Goal: Task Accomplishment & Management: Manage account settings

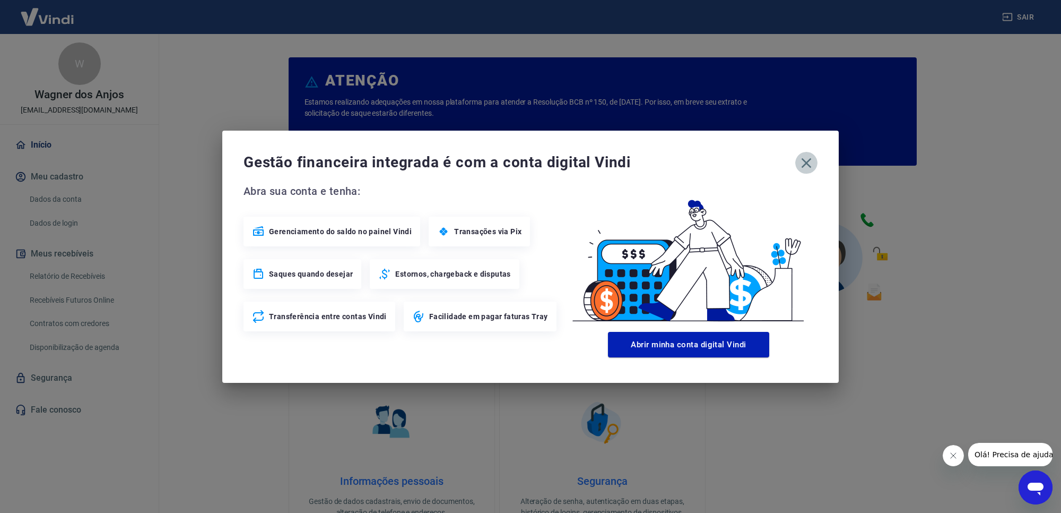
click at [800, 161] on icon "button" at bounding box center [806, 162] width 17 height 17
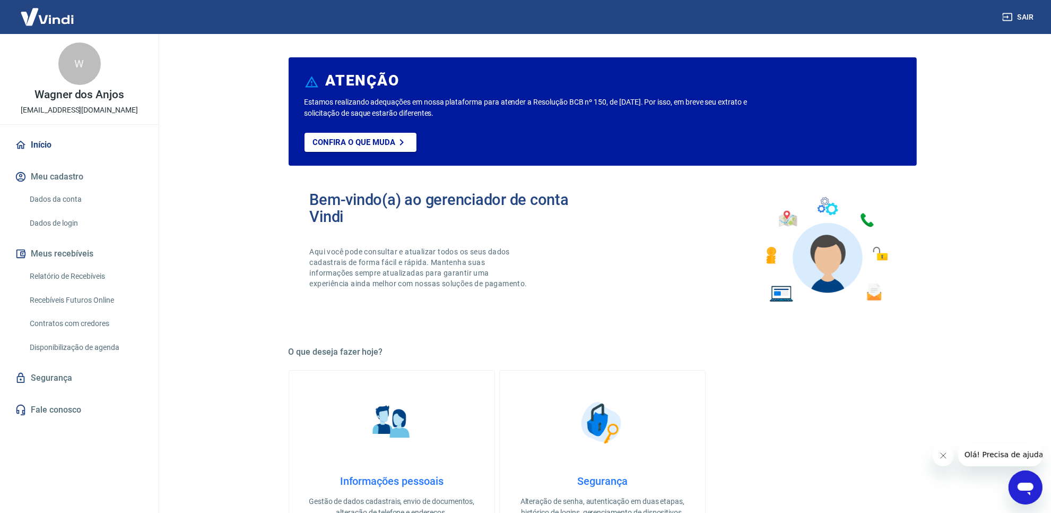
click at [70, 276] on link "Relatório de Recebíveis" at bounding box center [85, 276] width 120 height 22
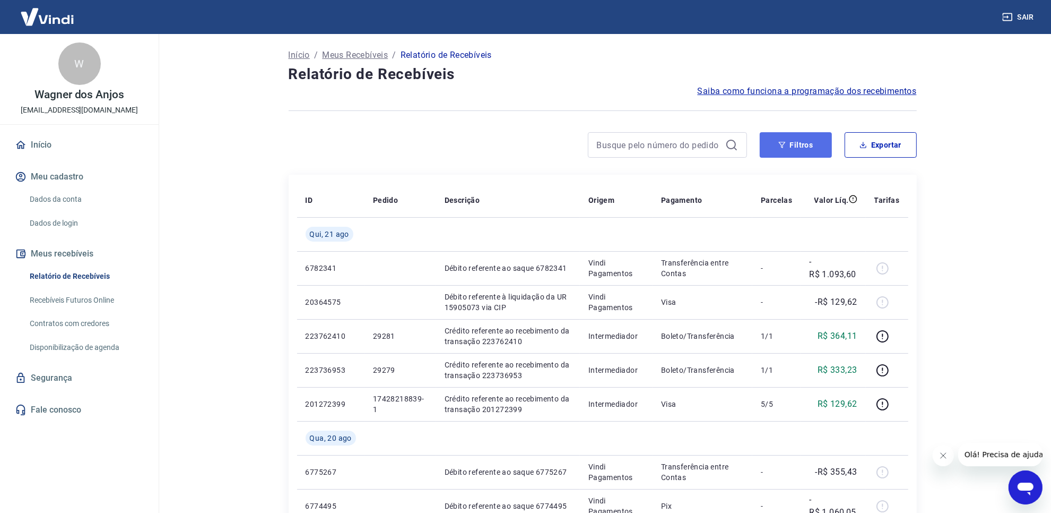
click at [809, 142] on button "Filtros" at bounding box center [796, 144] width 72 height 25
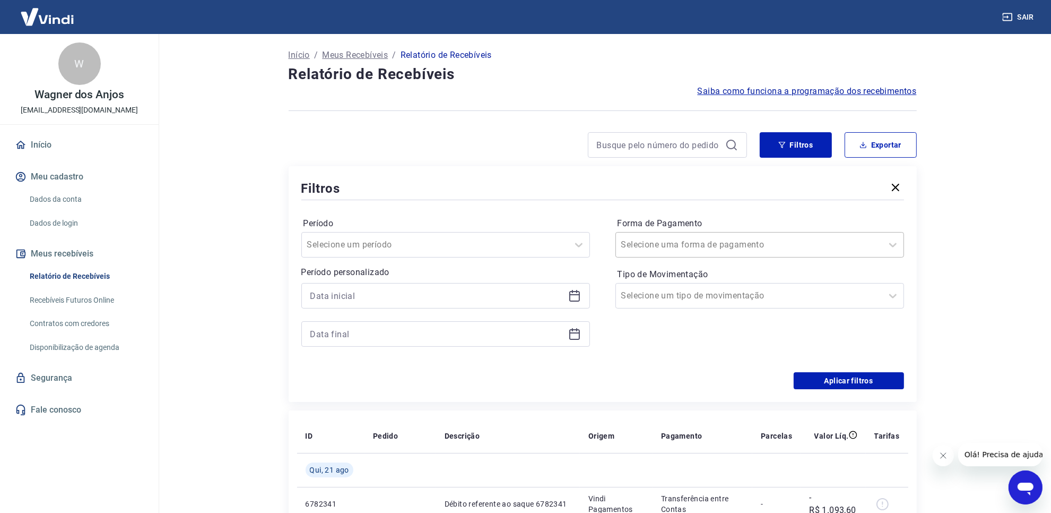
click at [748, 240] on div at bounding box center [750, 244] width 256 height 15
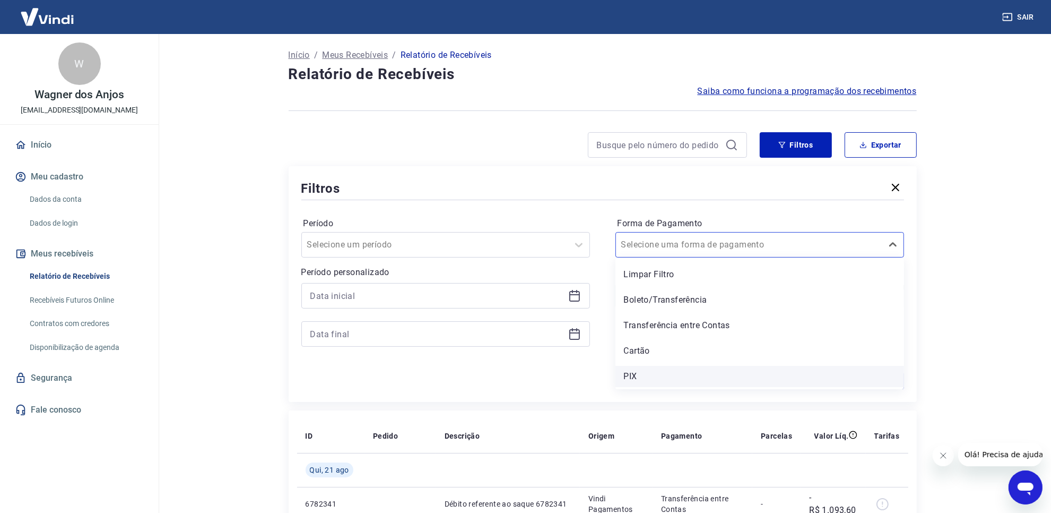
click at [694, 372] on div "PIX" at bounding box center [760, 376] width 289 height 21
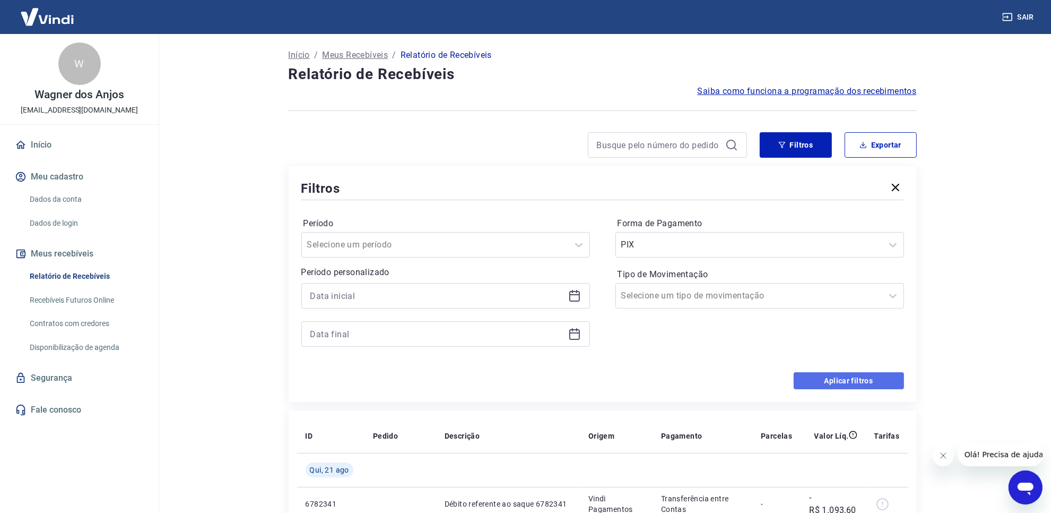
click at [845, 380] on button "Aplicar filtros" at bounding box center [849, 380] width 110 height 17
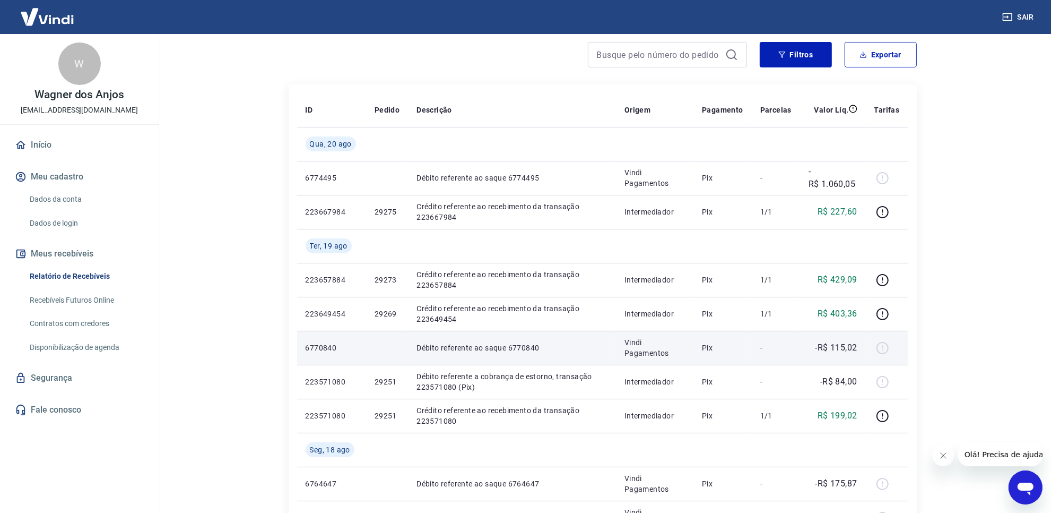
scroll to position [66, 0]
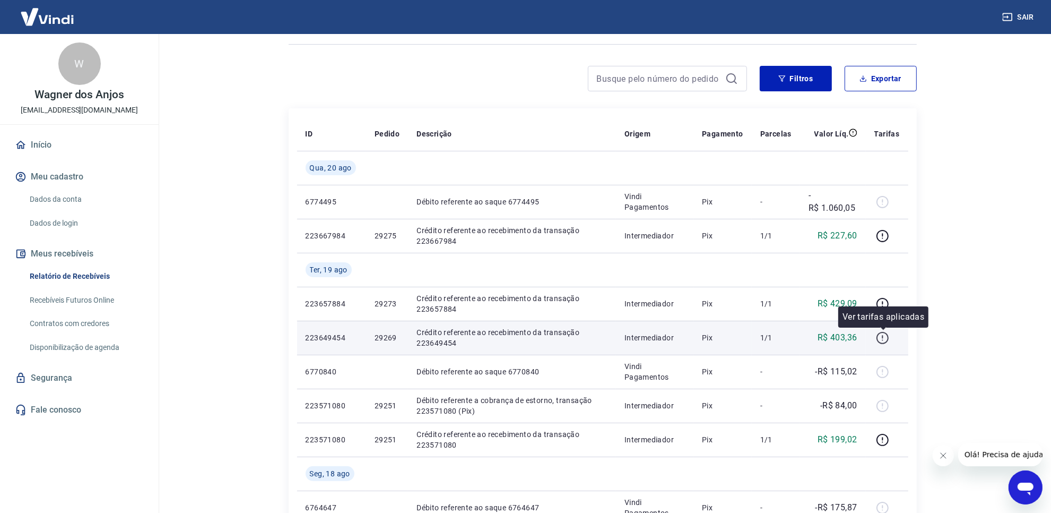
click at [879, 342] on icon "button" at bounding box center [882, 337] width 13 height 13
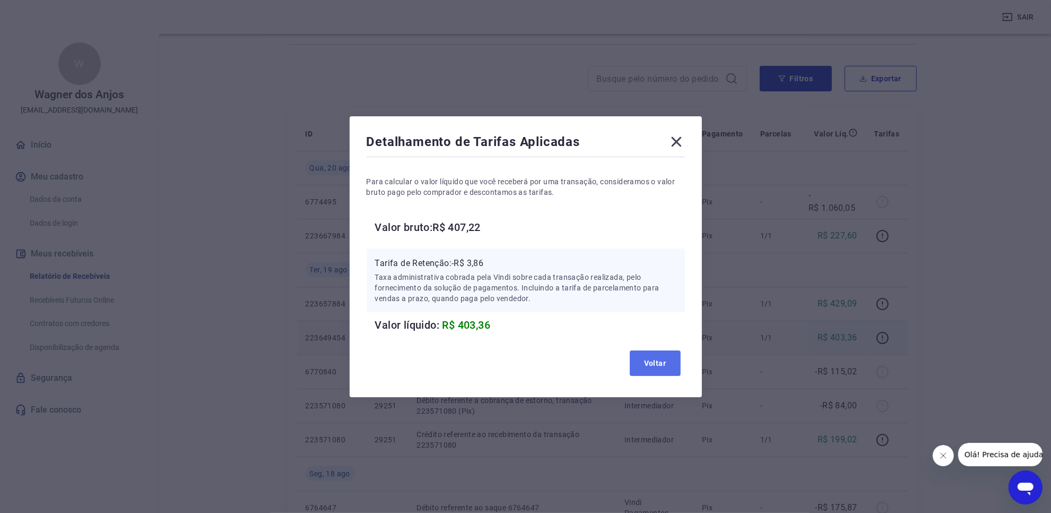
click at [670, 351] on button "Voltar" at bounding box center [655, 362] width 51 height 25
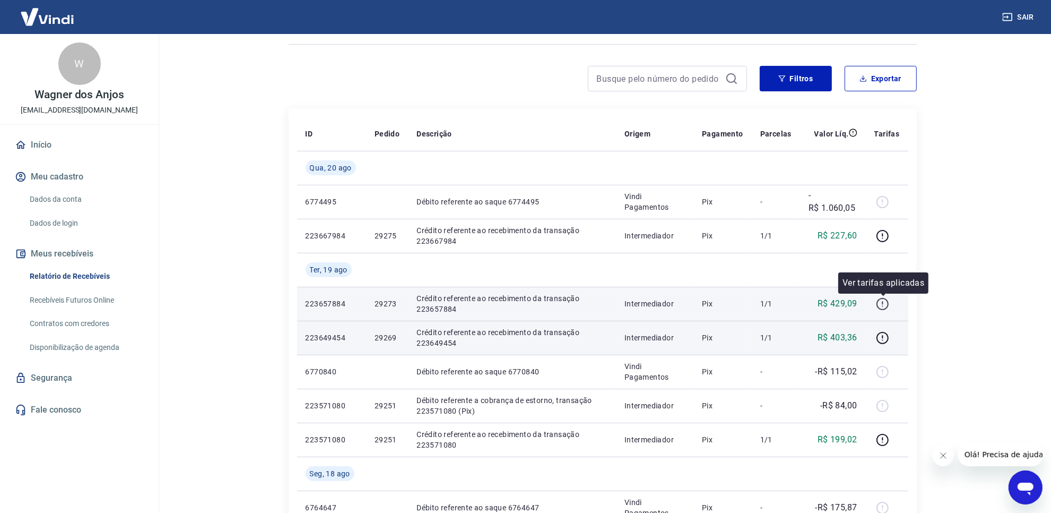
click at [879, 308] on icon "button" at bounding box center [883, 304] width 12 height 12
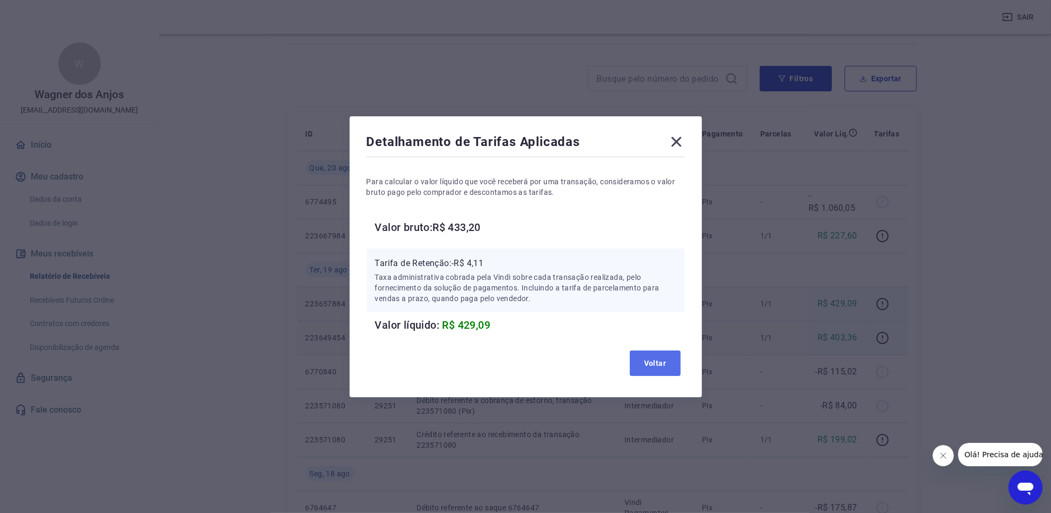
click at [660, 364] on button "Voltar" at bounding box center [655, 362] width 51 height 25
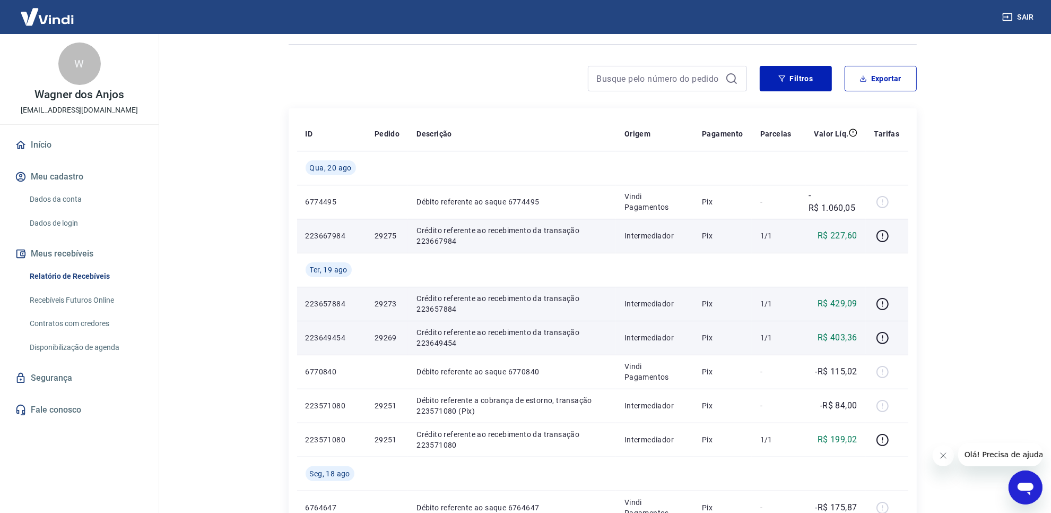
click at [874, 235] on td at bounding box center [887, 236] width 42 height 34
click at [879, 235] on icon "button" at bounding box center [882, 235] width 13 height 13
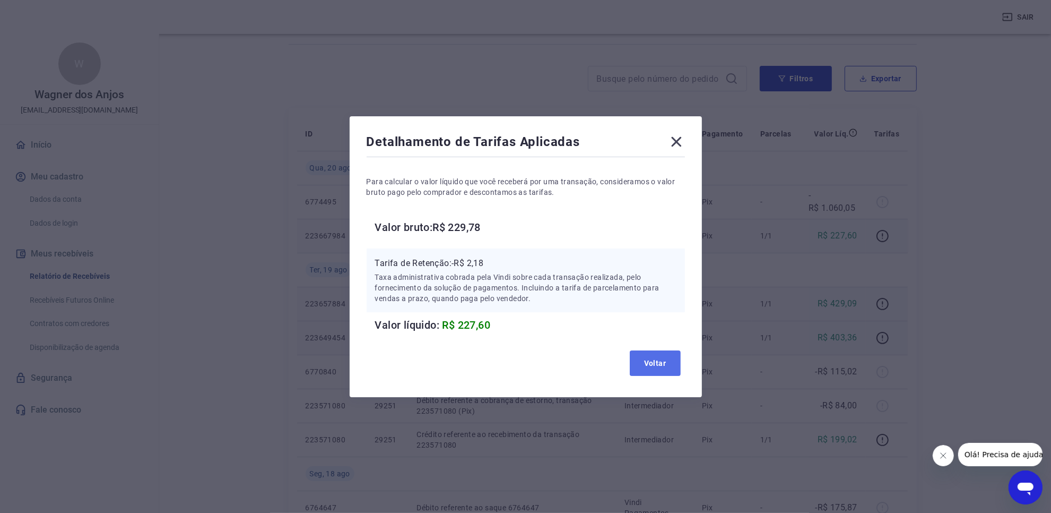
click at [649, 362] on button "Voltar" at bounding box center [655, 362] width 51 height 25
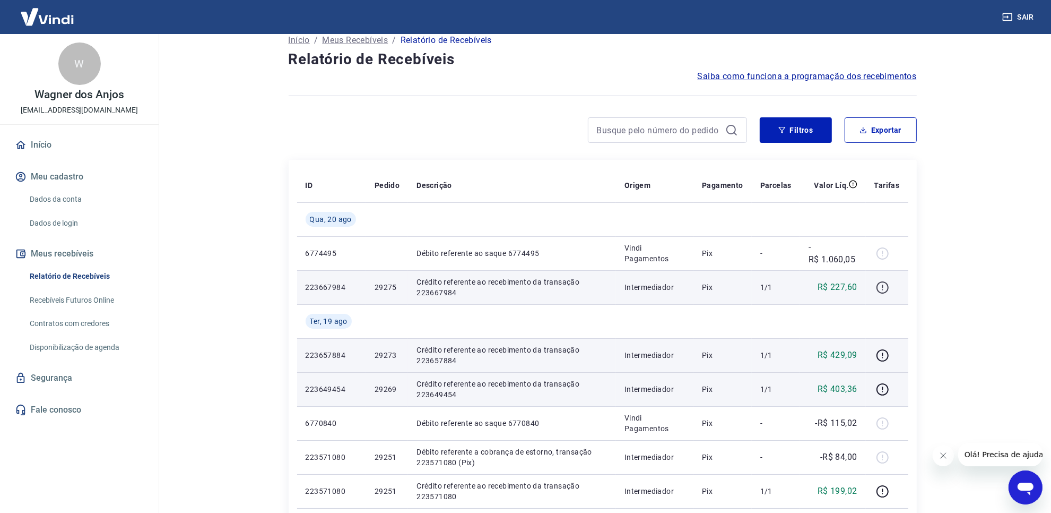
scroll to position [0, 0]
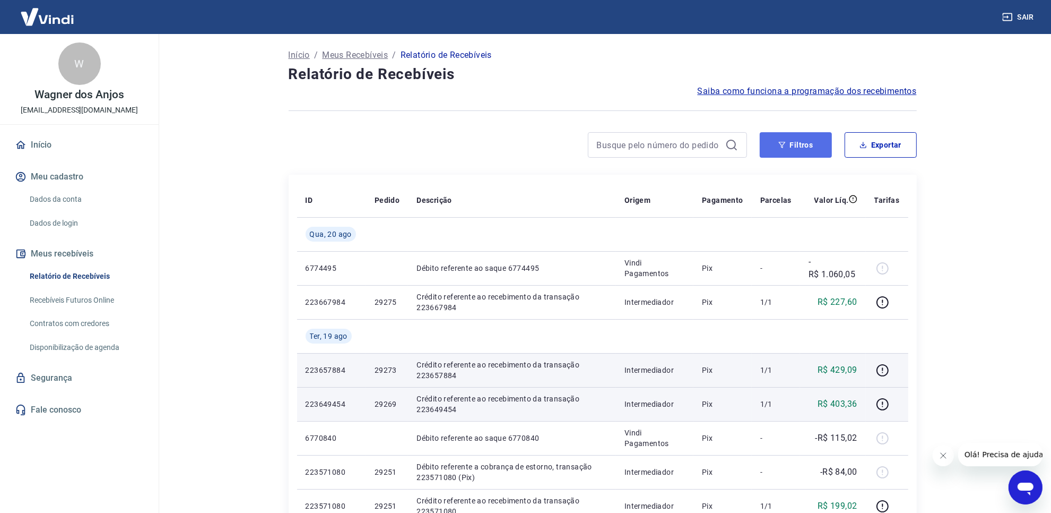
click at [789, 156] on button "Filtros" at bounding box center [796, 144] width 72 height 25
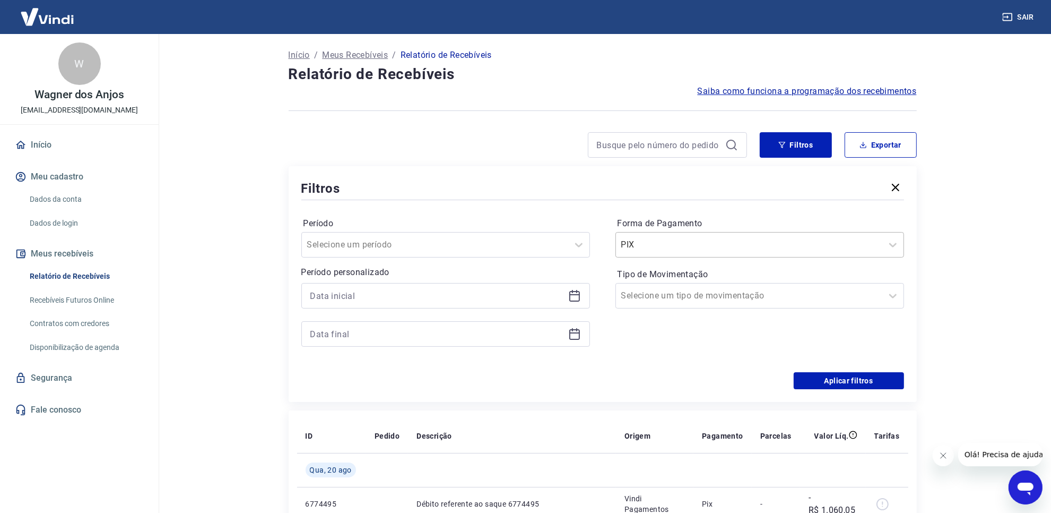
click at [650, 243] on input "Forma de Pagamento" at bounding box center [675, 244] width 107 height 13
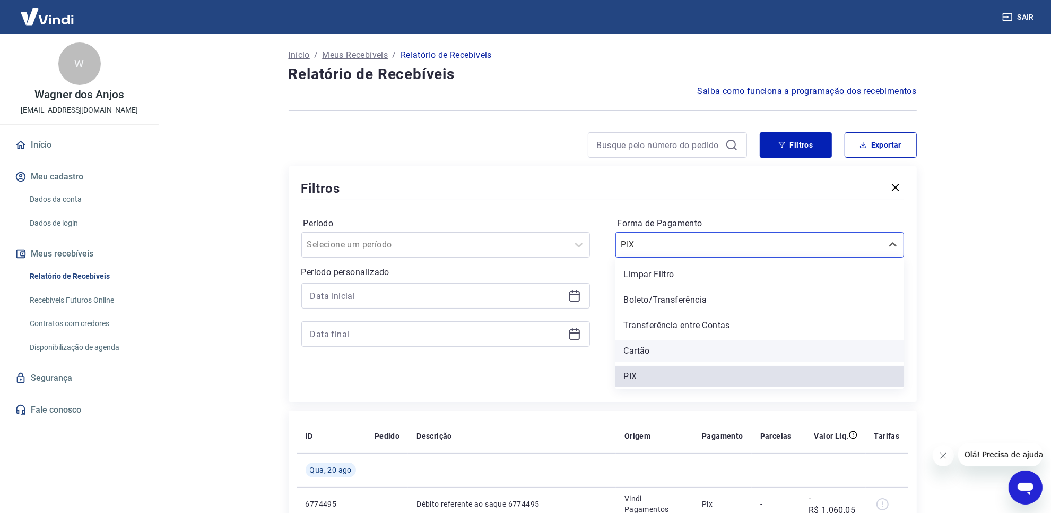
click at [649, 352] on div "Cartão" at bounding box center [760, 350] width 289 height 21
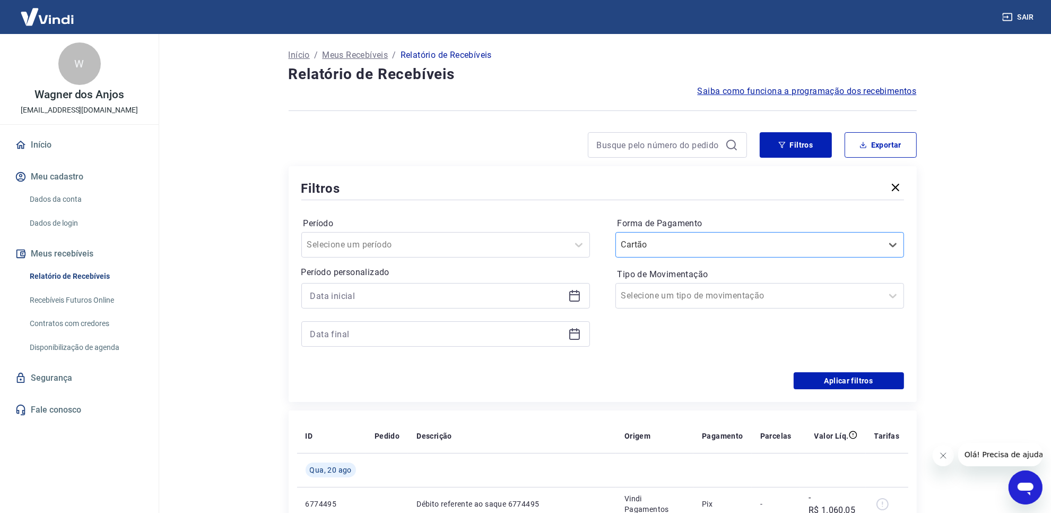
click at [661, 247] on input "Forma de Pagamento" at bounding box center [675, 244] width 107 height 13
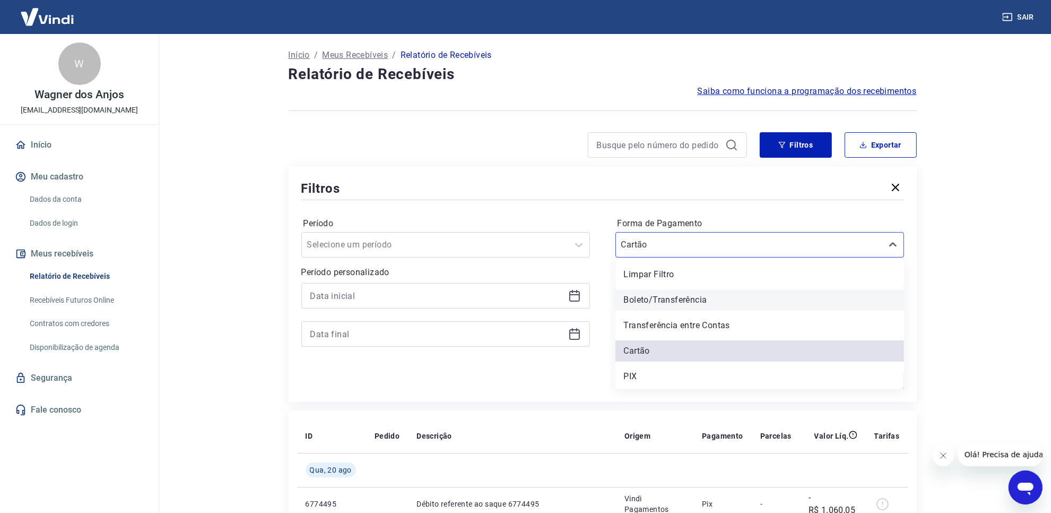
click at [661, 289] on div "Boleto/Transferência" at bounding box center [760, 299] width 289 height 21
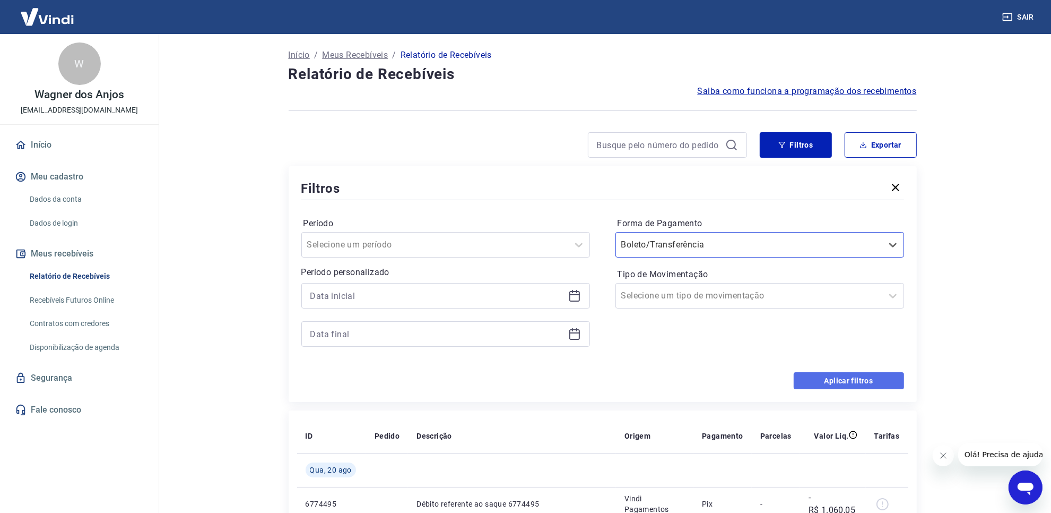
click at [853, 375] on button "Aplicar filtros" at bounding box center [849, 380] width 110 height 17
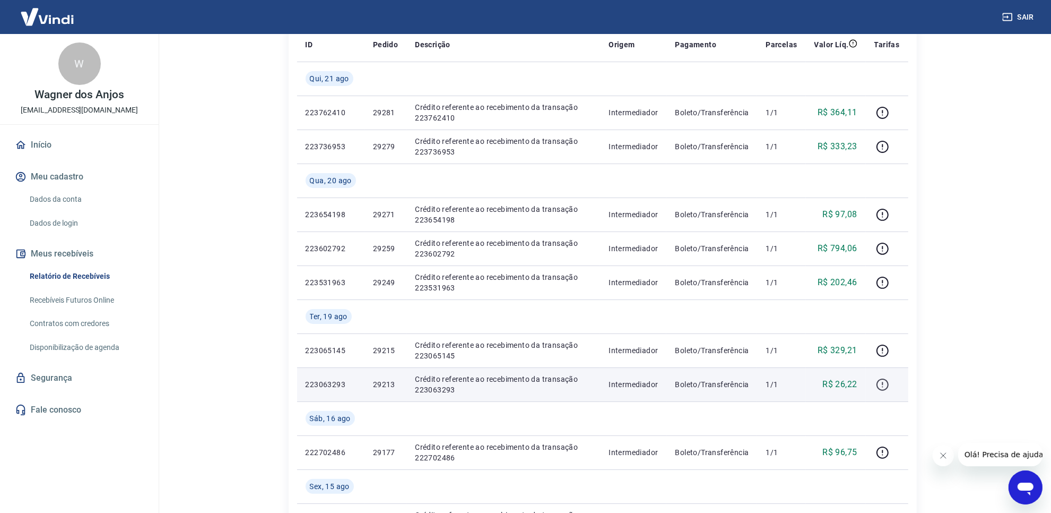
scroll to position [133, 0]
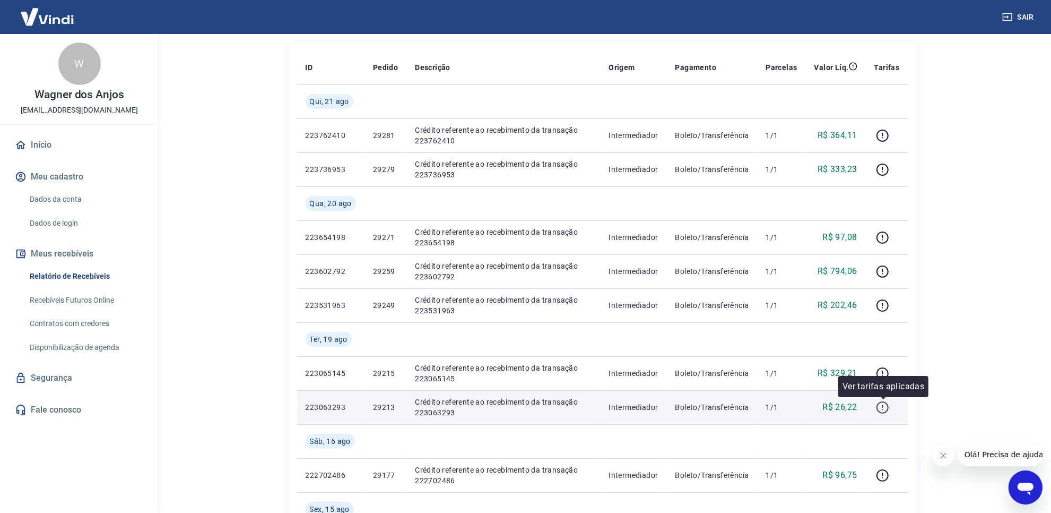
click at [879, 411] on icon "button" at bounding box center [883, 407] width 12 height 12
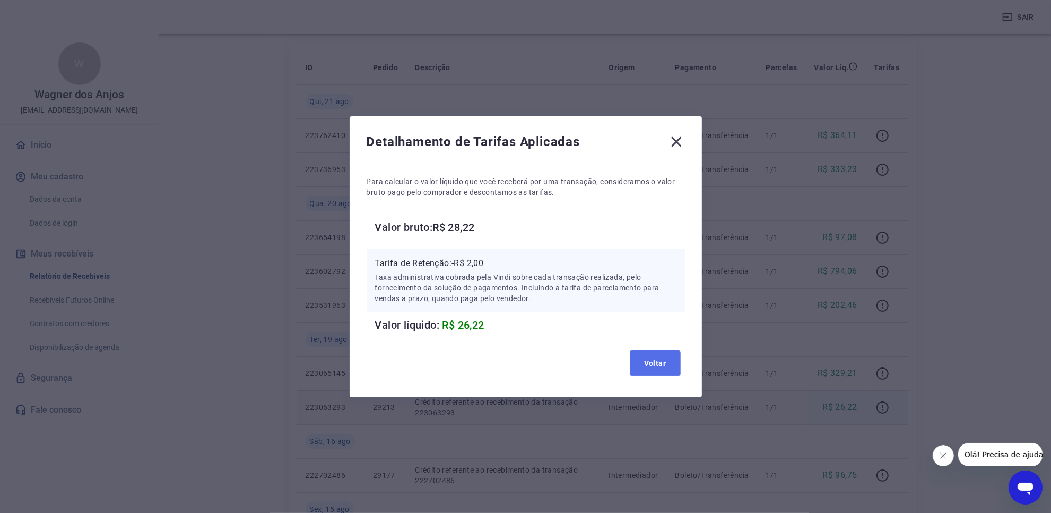
click at [670, 365] on button "Voltar" at bounding box center [655, 362] width 51 height 25
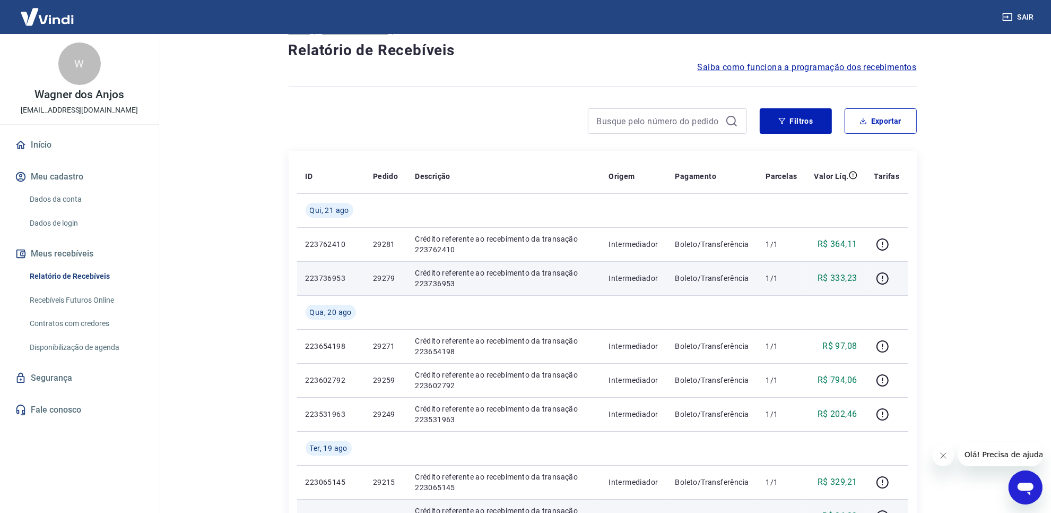
scroll to position [0, 0]
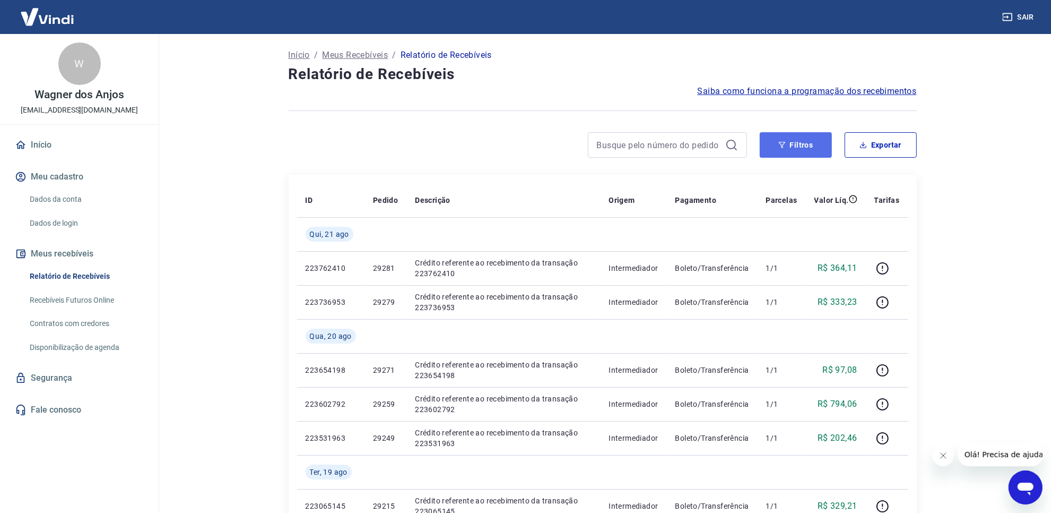
click at [795, 153] on button "Filtros" at bounding box center [796, 144] width 72 height 25
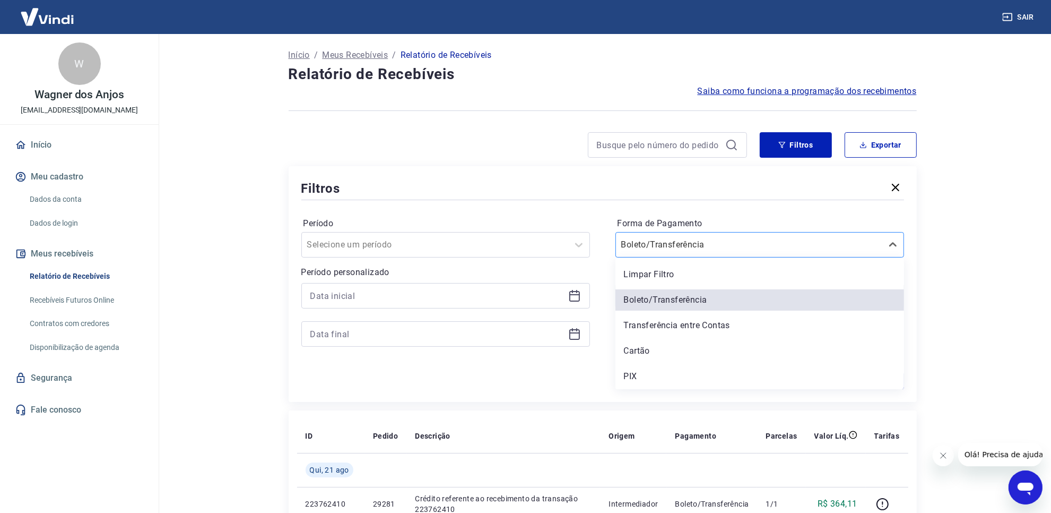
click at [726, 243] on div at bounding box center [750, 244] width 256 height 15
drag, startPoint x: 681, startPoint y: 359, endPoint x: 679, endPoint y: 374, distance: 14.9
click at [679, 374] on div "Limpar Filtro Boleto/Transferência Transferência entre Contas Cartão PIX" at bounding box center [760, 323] width 289 height 132
click at [679, 374] on div "PIX" at bounding box center [760, 376] width 289 height 21
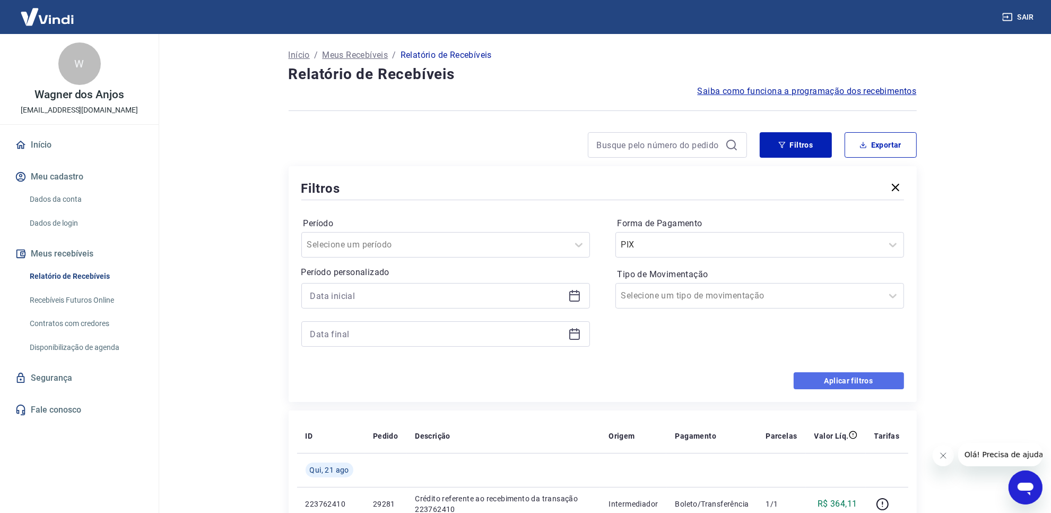
click at [881, 373] on button "Aplicar filtros" at bounding box center [849, 380] width 110 height 17
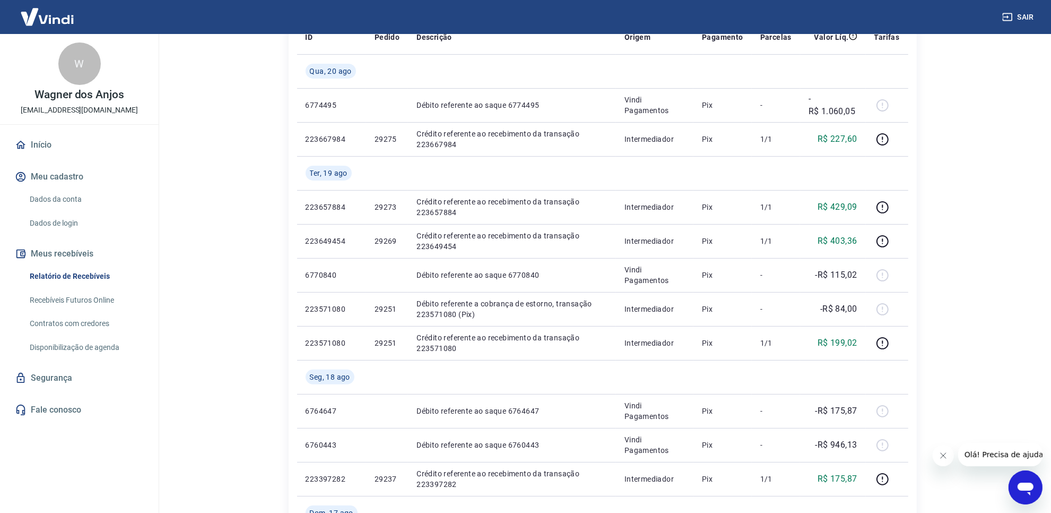
scroll to position [133, 0]
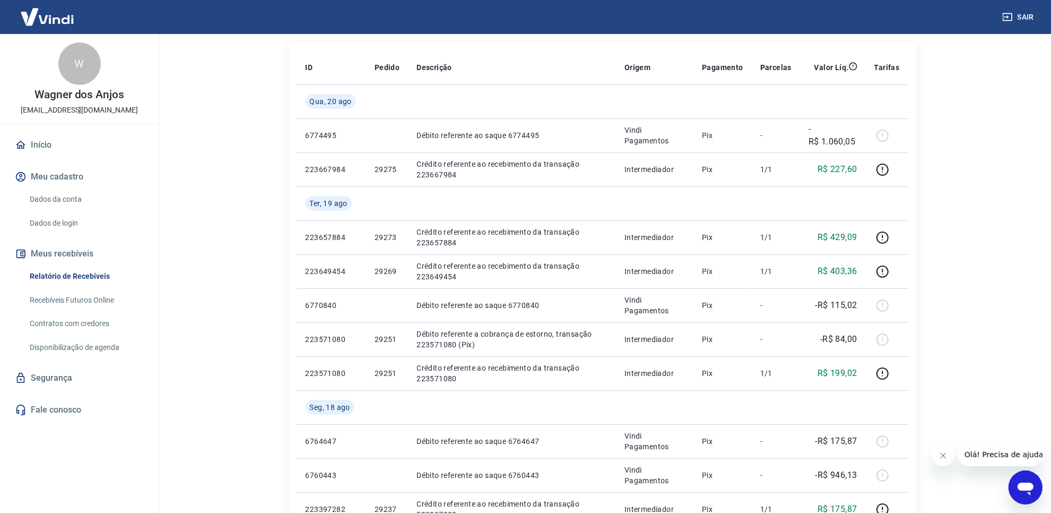
click at [80, 264] on button "Meus recebíveis" at bounding box center [79, 253] width 133 height 23
click at [80, 272] on link "Relatório de Recebíveis" at bounding box center [85, 276] width 120 height 22
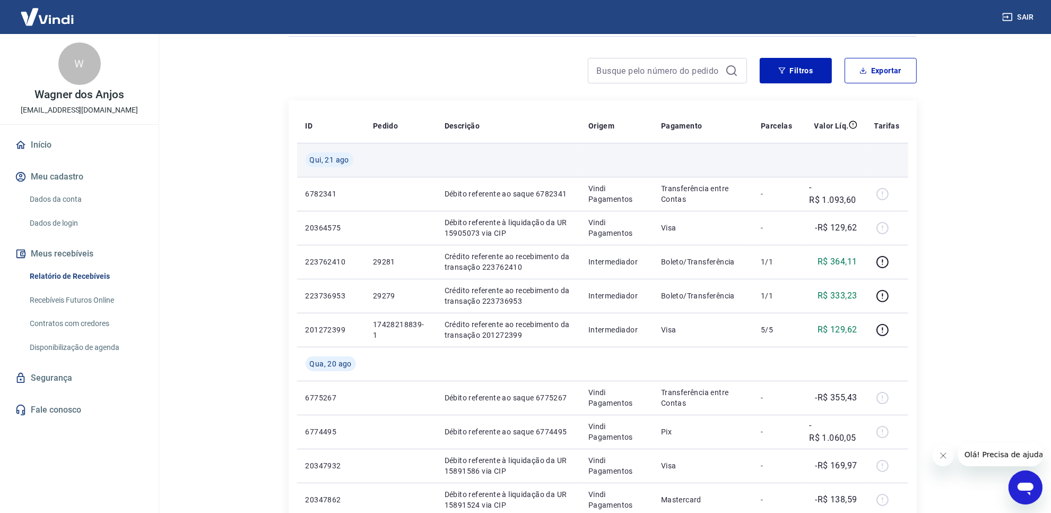
scroll to position [66, 0]
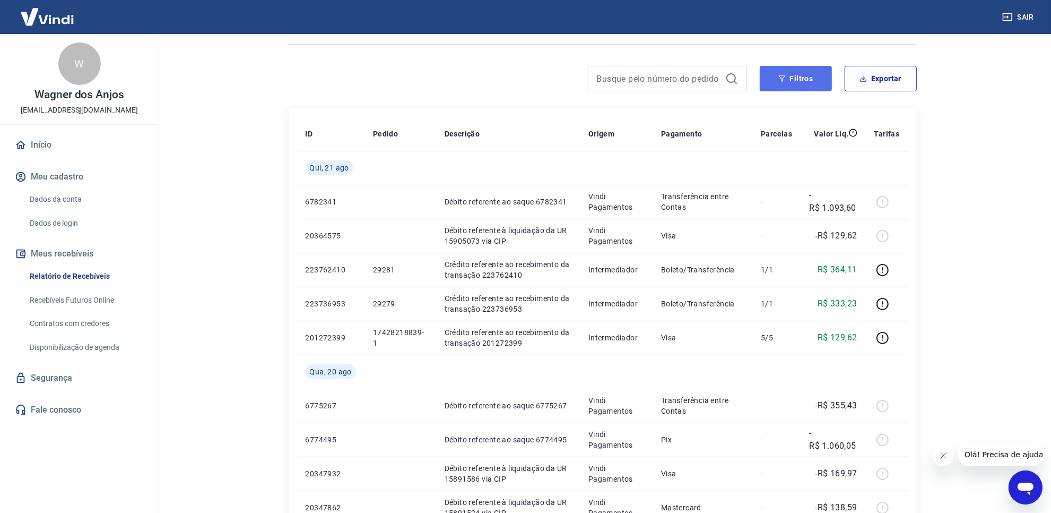
click at [781, 88] on button "Filtros" at bounding box center [796, 78] width 72 height 25
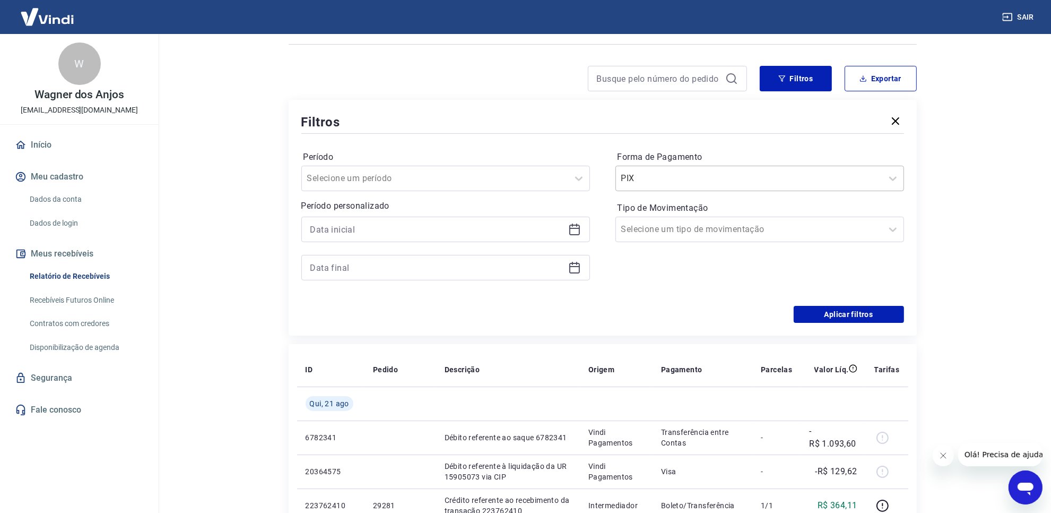
click at [666, 183] on input "Forma de Pagamento" at bounding box center [675, 178] width 107 height 13
click at [999, 219] on main "Início / Meus Recebíveis / Relatório de Recebíveis Relatório de Recebíveis Saib…" at bounding box center [602, 207] width 897 height 479
click at [709, 234] on input "Tipo de Movimentação" at bounding box center [675, 229] width 107 height 13
click at [1004, 263] on main "Início / Meus Recebíveis / Relatório de Recebíveis Relatório de Recebíveis Saib…" at bounding box center [602, 207] width 897 height 479
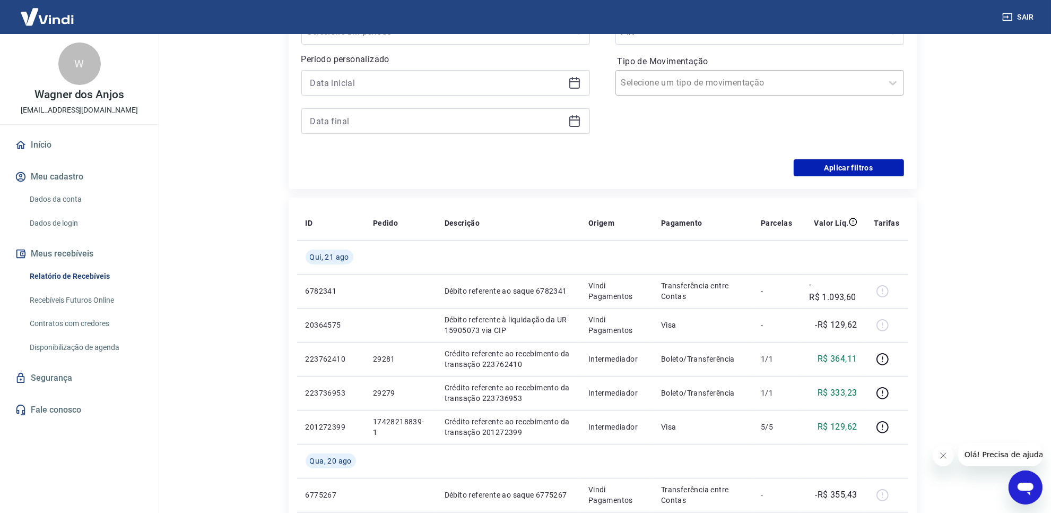
scroll to position [166, 0]
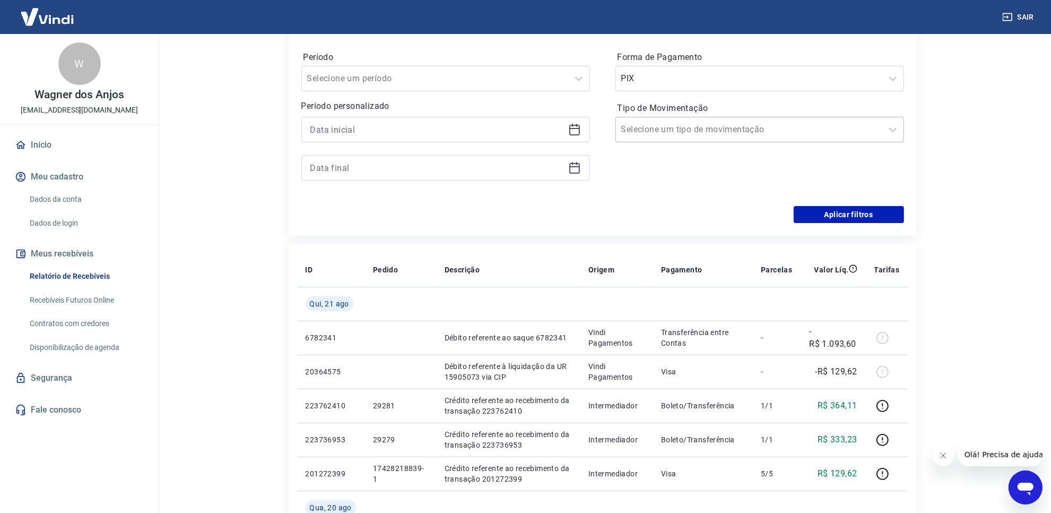
click at [711, 120] on div "Selecione um tipo de movimentação" at bounding box center [749, 129] width 266 height 19
click at [672, 208] on div "Saída" at bounding box center [760, 210] width 289 height 21
click at [877, 215] on button "Aplicar filtros" at bounding box center [849, 214] width 110 height 17
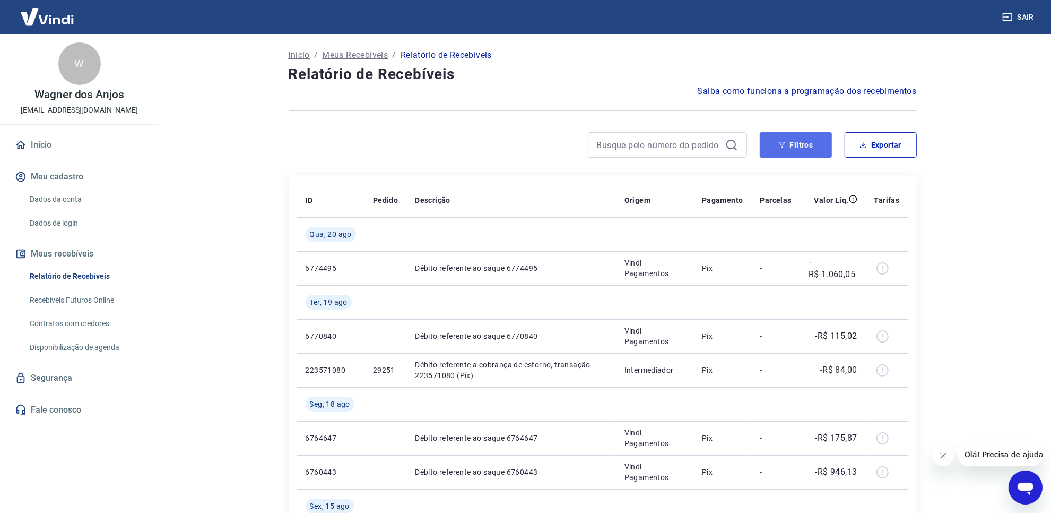
click at [790, 153] on button "Filtros" at bounding box center [796, 144] width 72 height 25
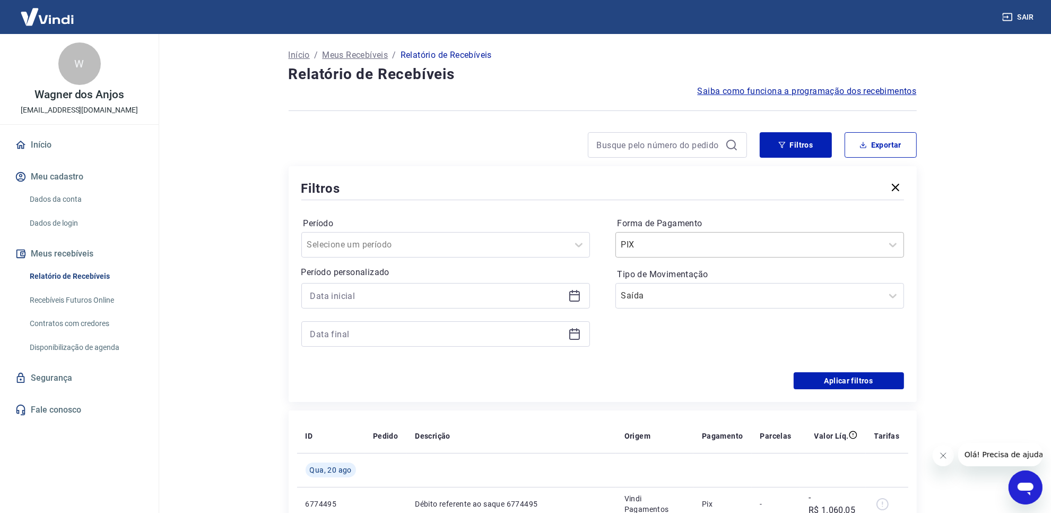
click at [701, 235] on div "PIX" at bounding box center [749, 244] width 266 height 19
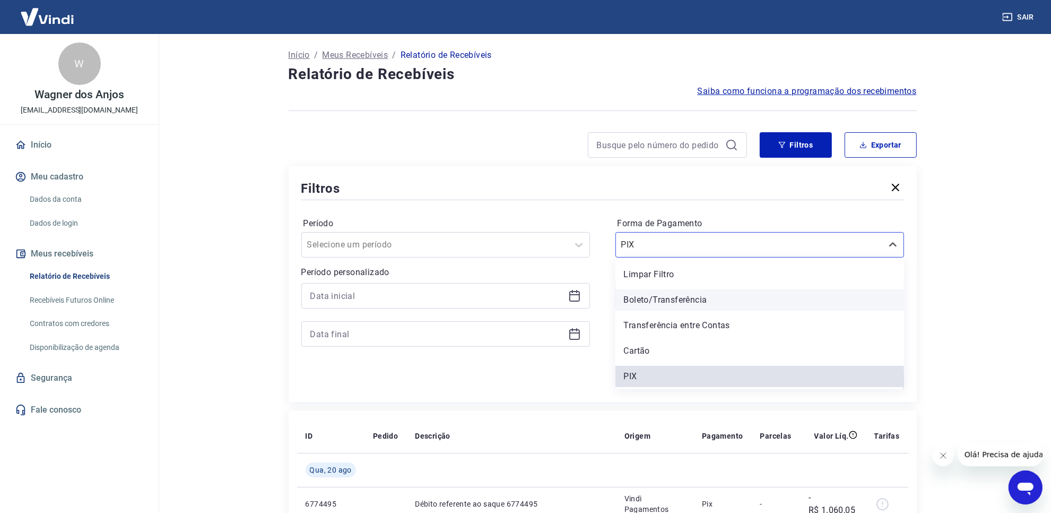
click at [677, 303] on div "Boleto/Transferência" at bounding box center [760, 299] width 289 height 21
click at [674, 289] on input "Tipo de Movimentação" at bounding box center [675, 295] width 107 height 13
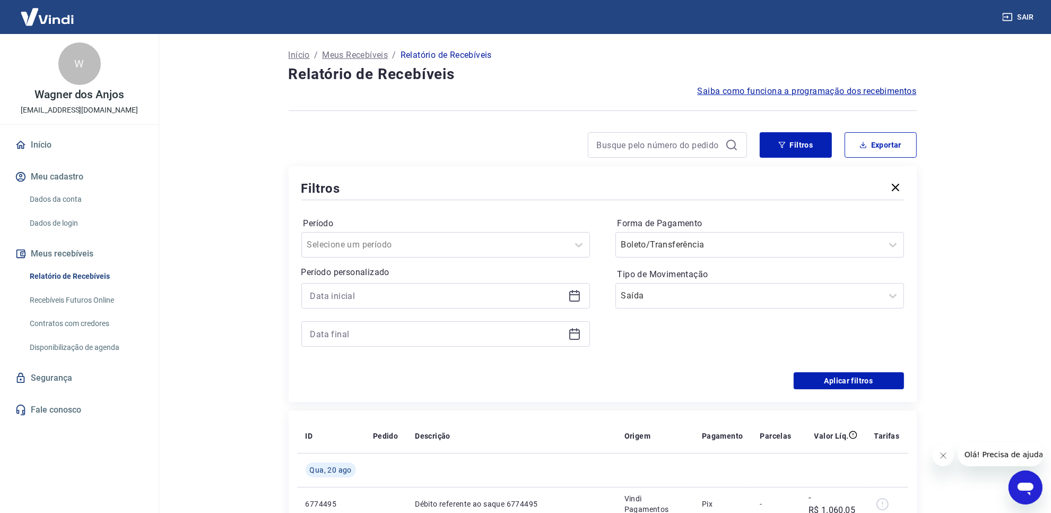
click at [975, 330] on main "Início / Meus Recebíveis / Relatório de Recebíveis Relatório de Recebíveis Saib…" at bounding box center [602, 273] width 897 height 479
click at [874, 381] on button "Aplicar filtros" at bounding box center [849, 380] width 110 height 17
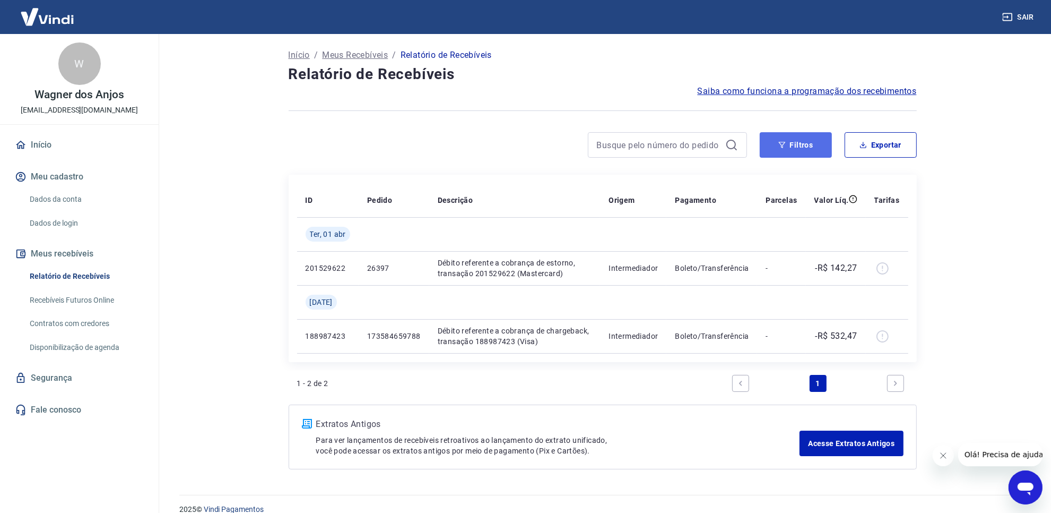
click at [800, 150] on button "Filtros" at bounding box center [796, 144] width 72 height 25
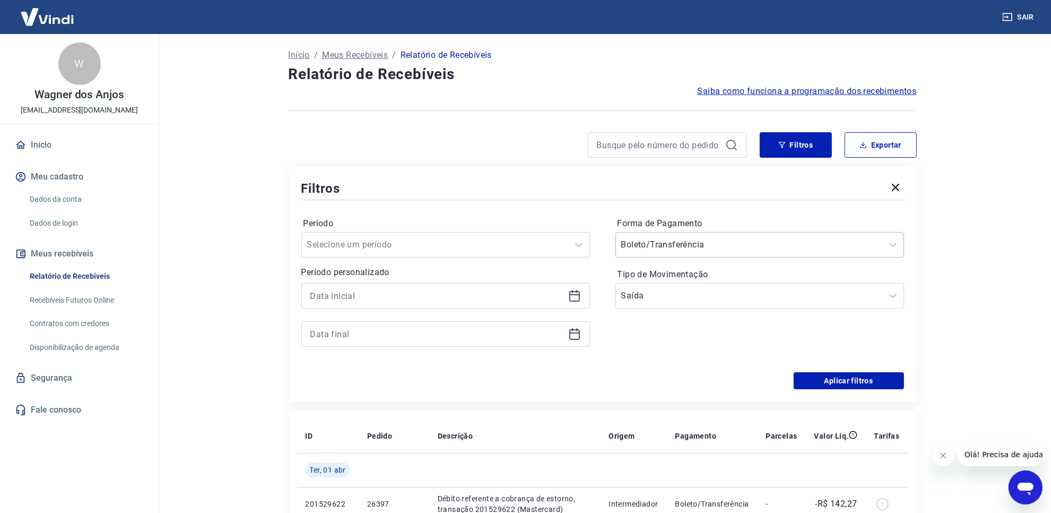
click at [762, 245] on div at bounding box center [750, 244] width 256 height 15
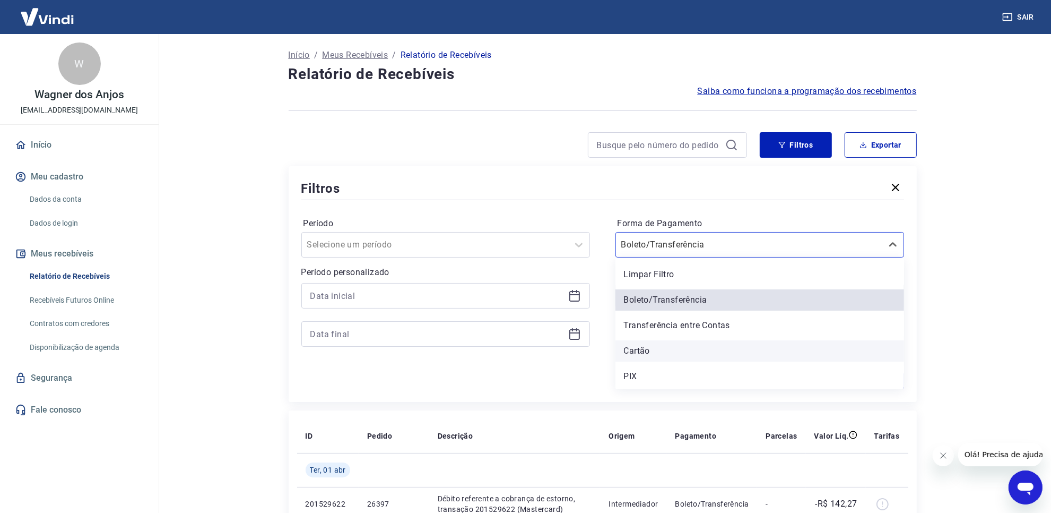
click at [718, 341] on div "Cartão" at bounding box center [760, 350] width 289 height 21
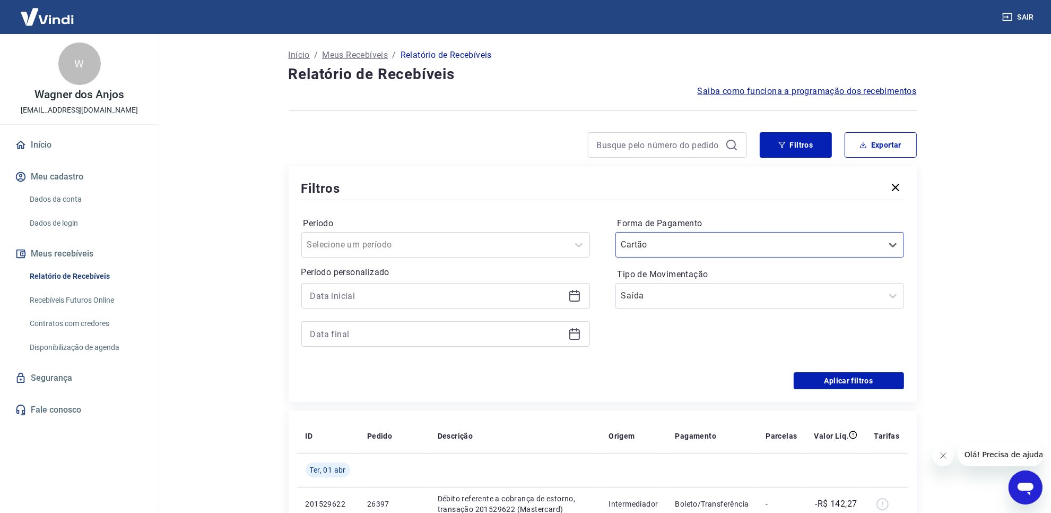
click at [830, 370] on div "Período Selecione um período Período personalizado Forma de Pagamento option Ca…" at bounding box center [602, 287] width 603 height 170
click at [880, 372] on div "Período Selecione um período Período personalizado Forma de Pagamento Cartão Ti…" at bounding box center [602, 287] width 603 height 170
click at [896, 377] on button "Aplicar filtros" at bounding box center [849, 380] width 110 height 17
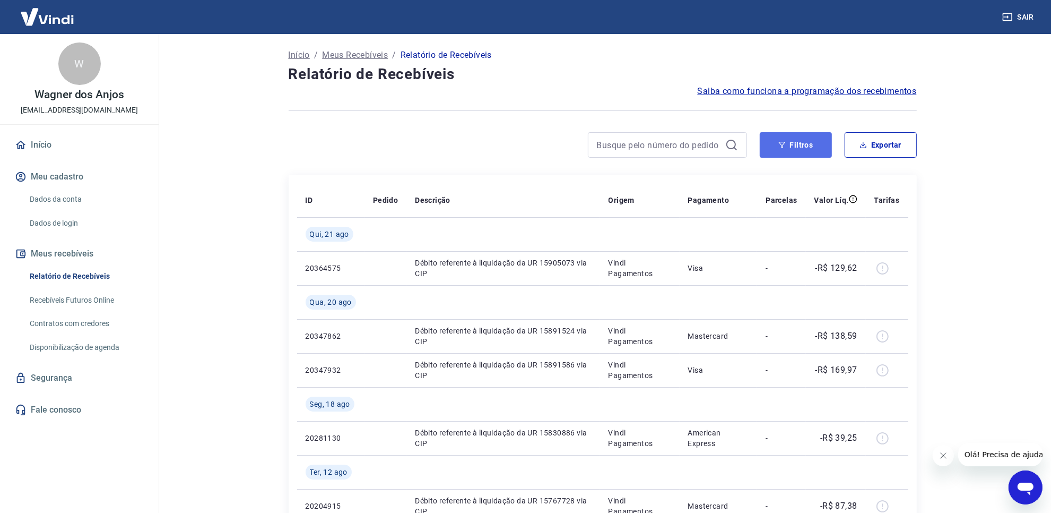
click at [813, 140] on button "Filtros" at bounding box center [796, 144] width 72 height 25
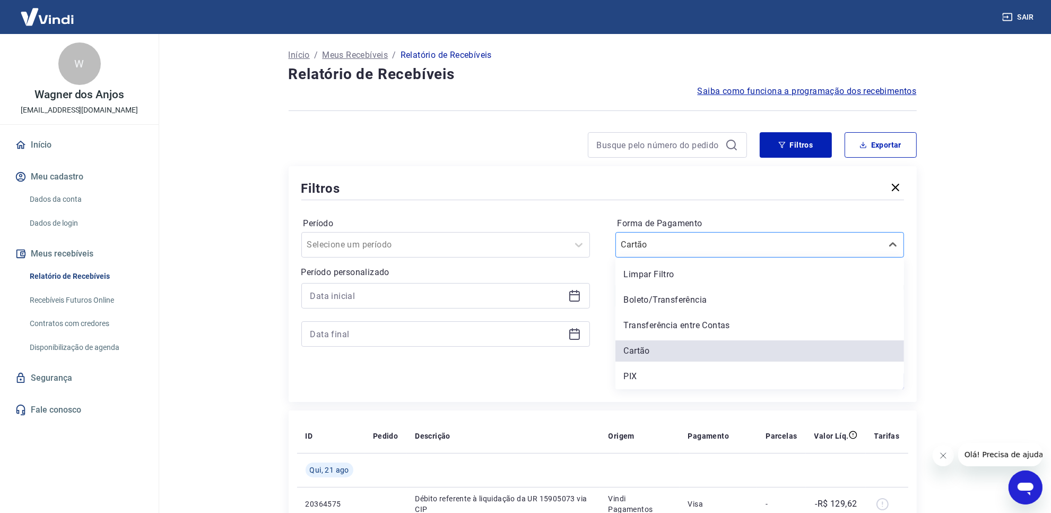
click at [784, 246] on div at bounding box center [750, 244] width 256 height 15
click at [700, 281] on div "Limpar Filtro" at bounding box center [760, 274] width 289 height 21
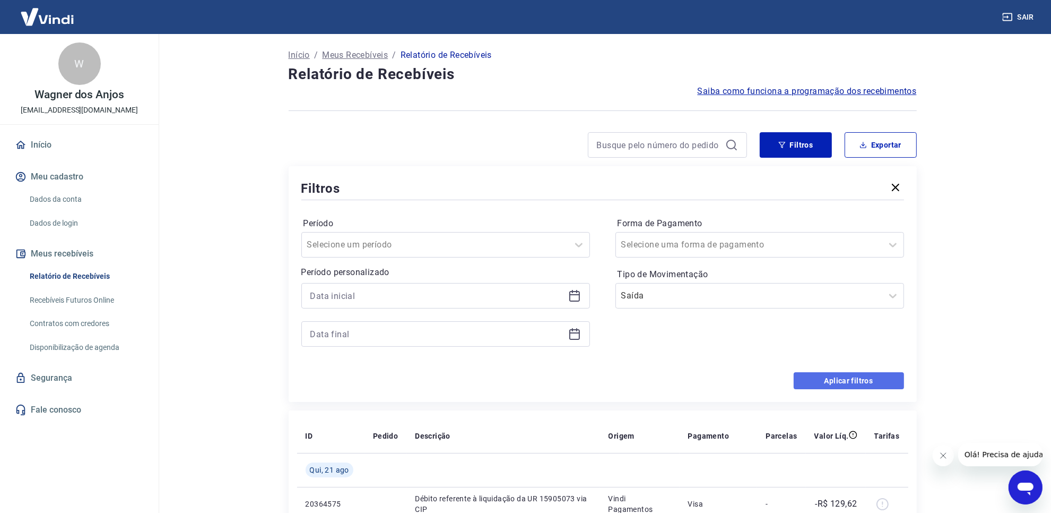
click at [853, 375] on button "Aplicar filtros" at bounding box center [849, 380] width 110 height 17
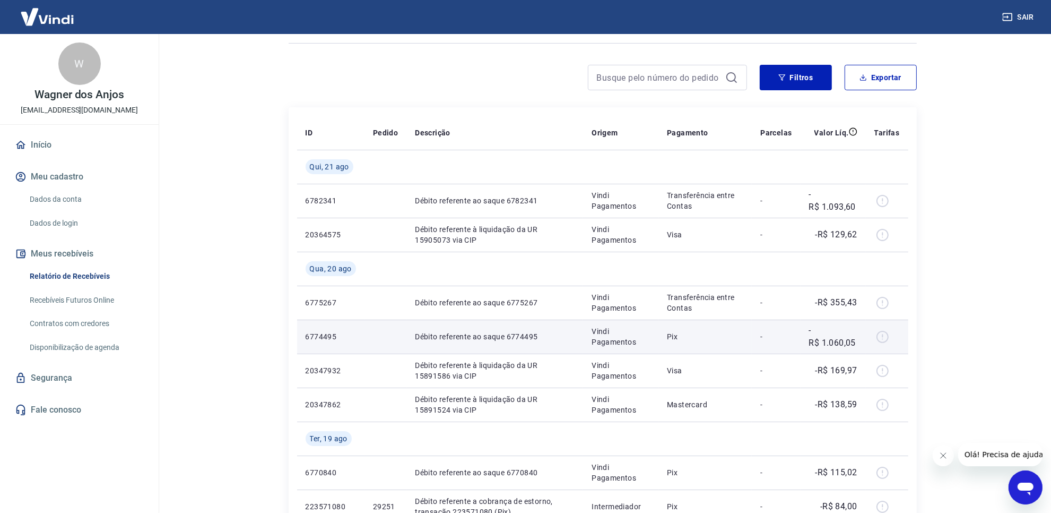
scroll to position [66, 0]
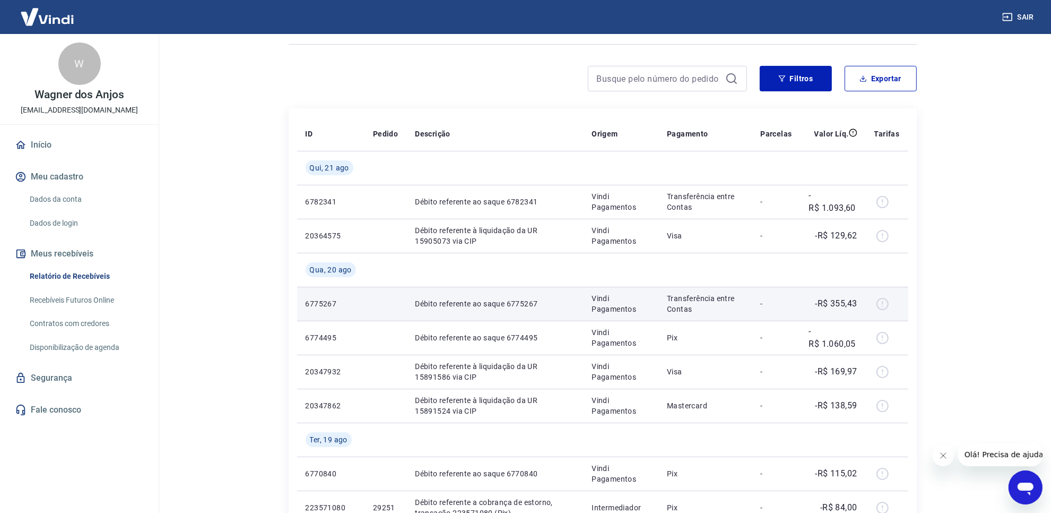
click at [779, 304] on p "-" at bounding box center [776, 303] width 31 height 11
click at [876, 304] on div at bounding box center [887, 303] width 25 height 17
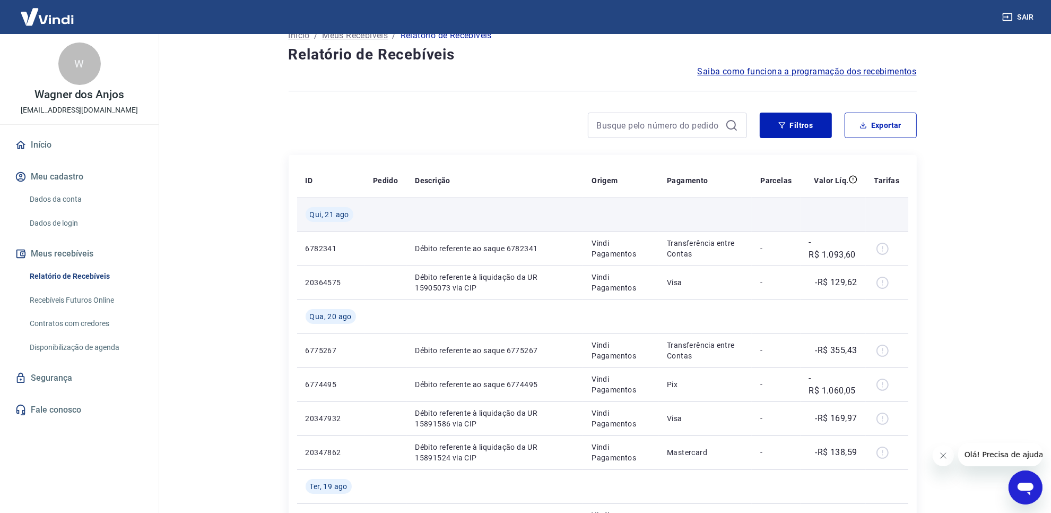
scroll to position [0, 0]
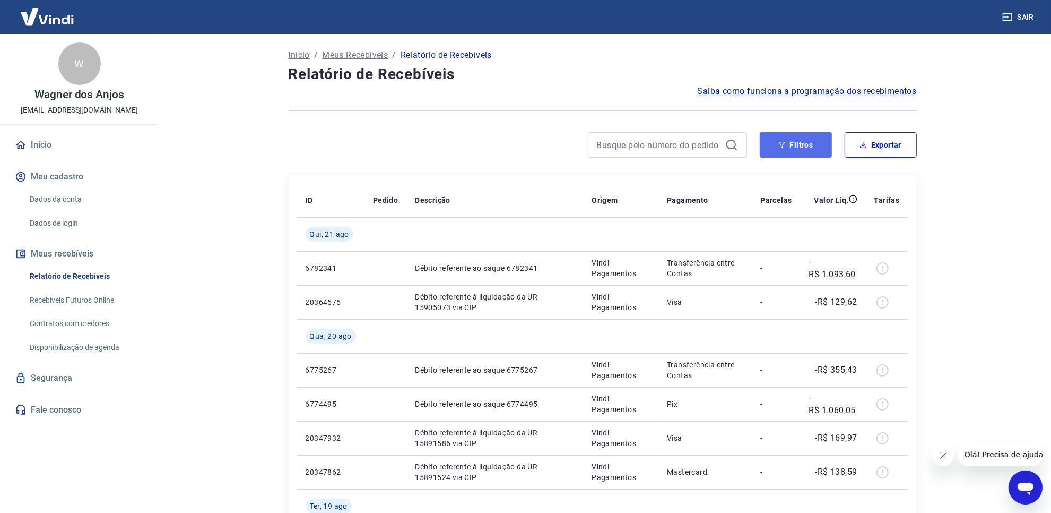
click at [810, 144] on button "Filtros" at bounding box center [796, 144] width 72 height 25
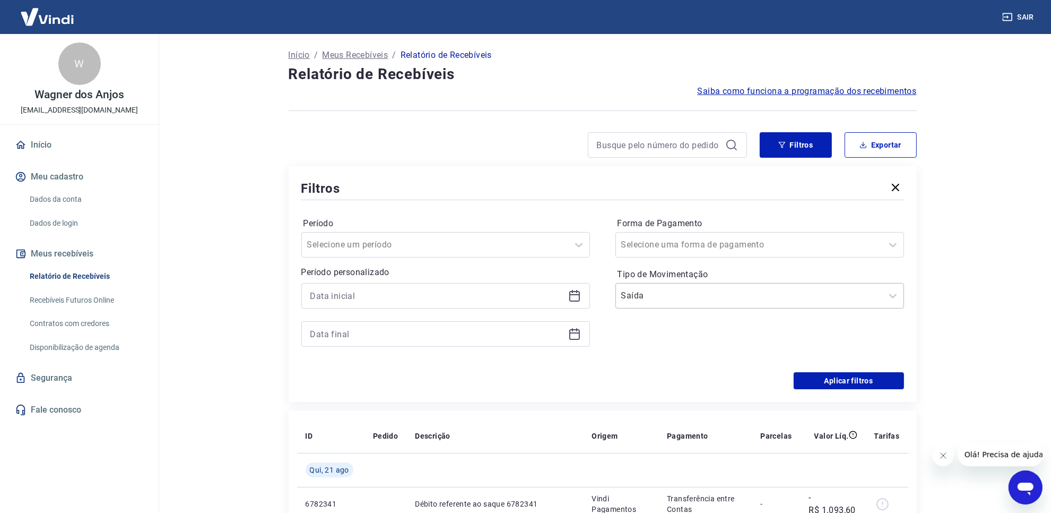
click at [738, 296] on div at bounding box center [750, 295] width 256 height 15
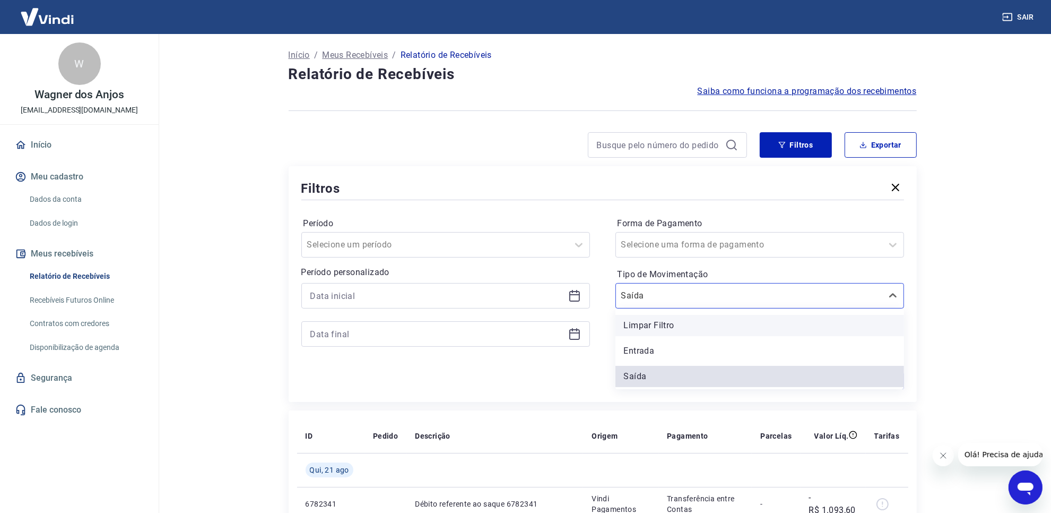
click at [669, 321] on div "Limpar Filtro" at bounding box center [760, 325] width 289 height 21
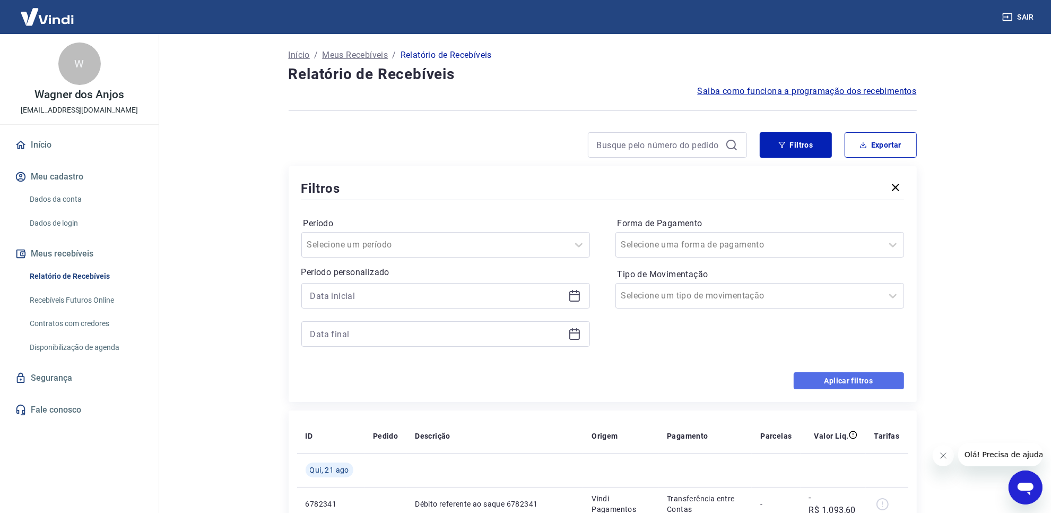
click at [856, 377] on button "Aplicar filtros" at bounding box center [849, 380] width 110 height 17
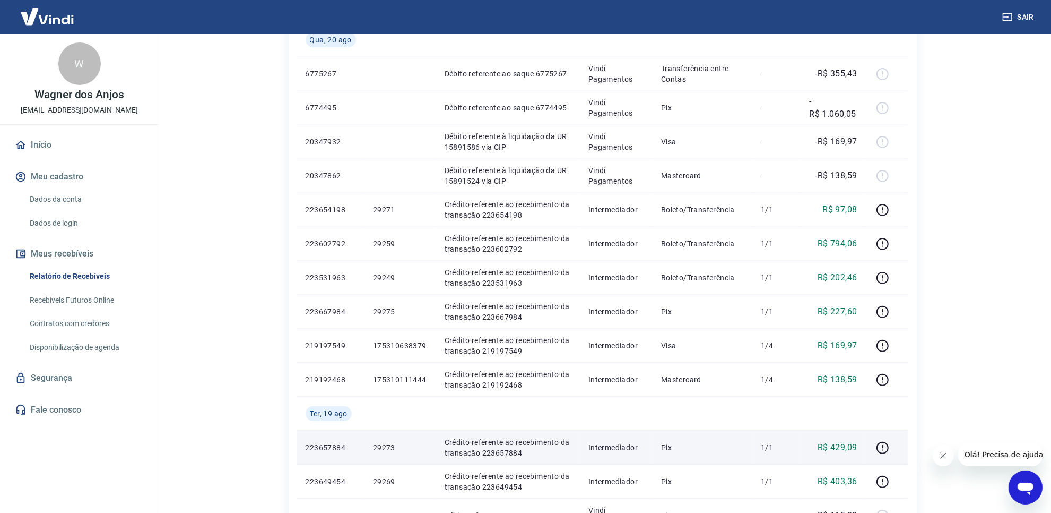
scroll to position [332, 0]
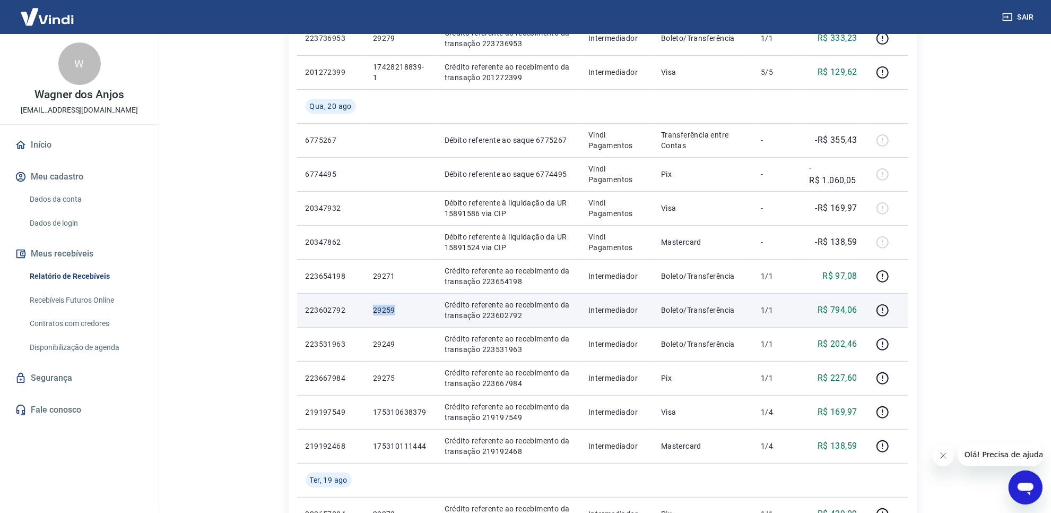
drag, startPoint x: 362, startPoint y: 320, endPoint x: 399, endPoint y: 320, distance: 36.1
click at [399, 320] on tr "223602792 29259 Crédito referente ao recebimento da transação 223602792 Interme…" at bounding box center [602, 310] width 611 height 34
click at [876, 312] on button "button" at bounding box center [883, 309] width 17 height 17
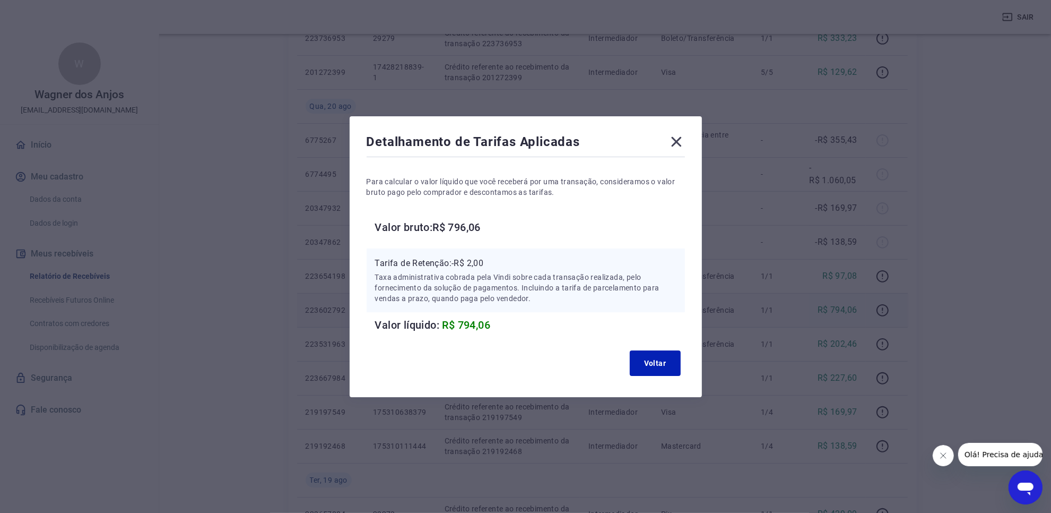
click at [669, 385] on div "Detalhamento de Tarifas Aplicadas Para calcular o valor líquido que você recebe…" at bounding box center [526, 256] width 352 height 281
click at [685, 368] on div "Voltar" at bounding box center [526, 363] width 318 height 34
click at [663, 370] on button "Voltar" at bounding box center [655, 362] width 51 height 25
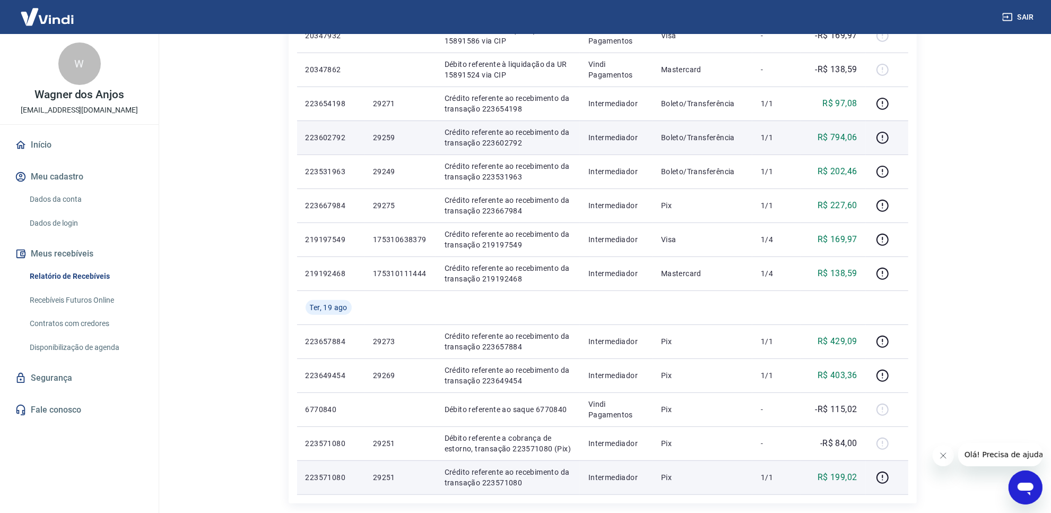
scroll to position [531, 0]
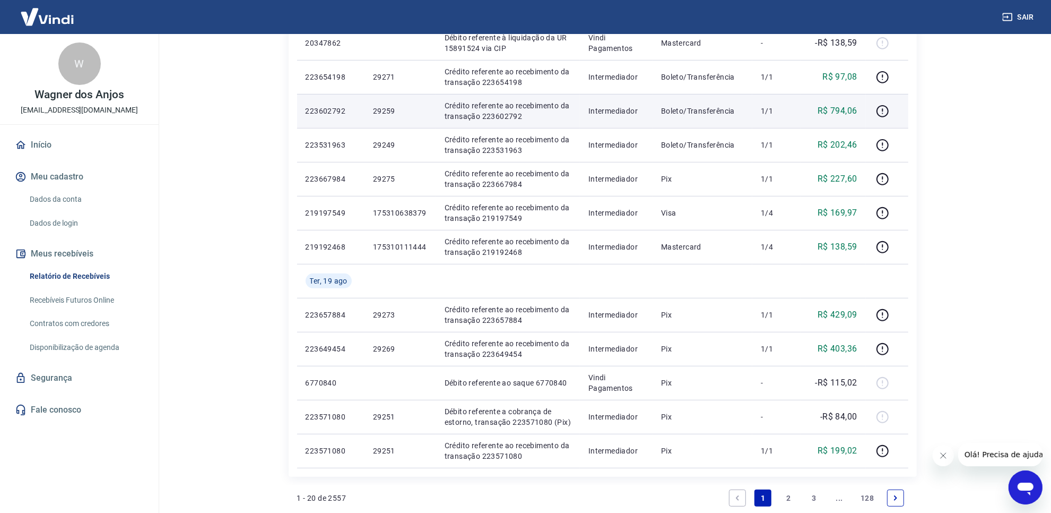
click at [789, 496] on link "2" at bounding box center [788, 497] width 17 height 17
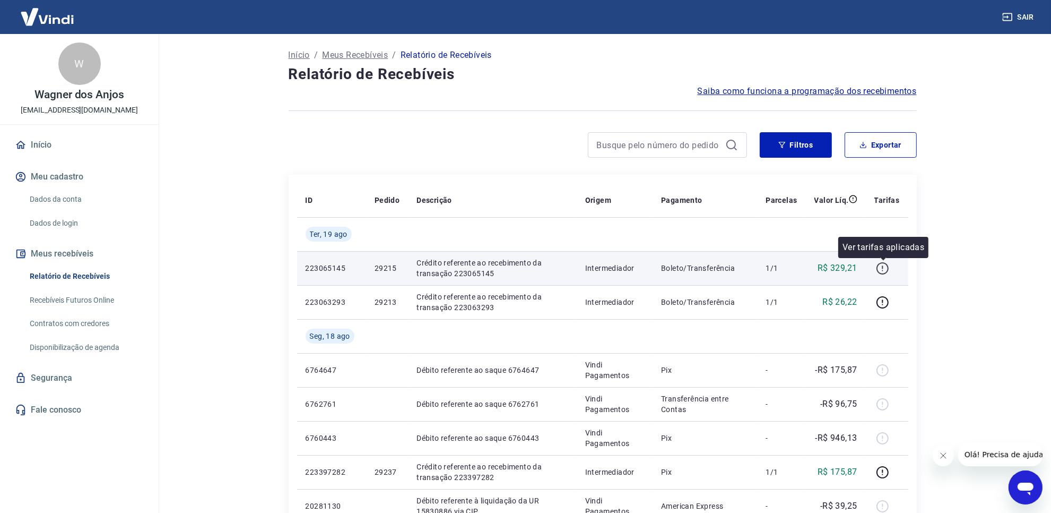
click at [886, 266] on icon "button" at bounding box center [882, 268] width 13 height 13
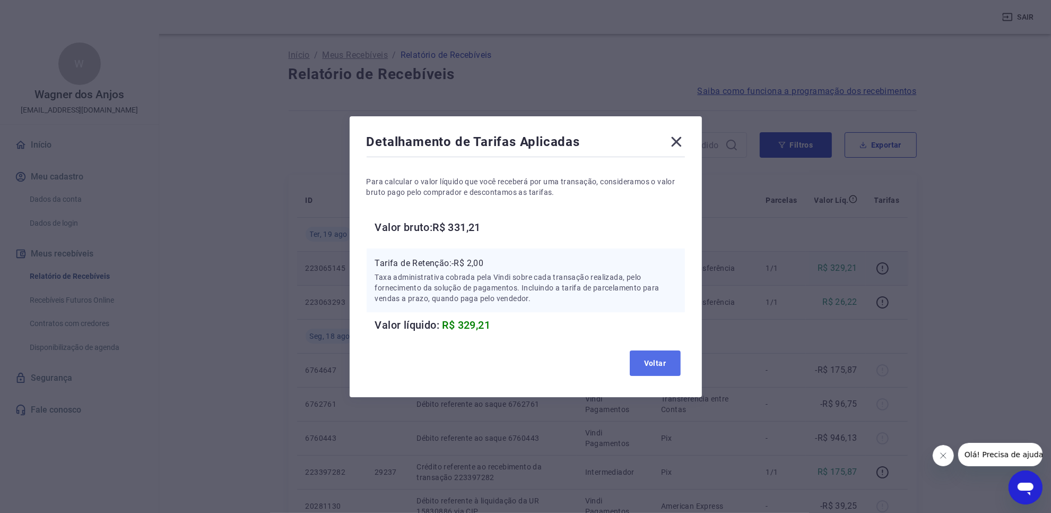
click at [666, 360] on button "Voltar" at bounding box center [655, 362] width 51 height 25
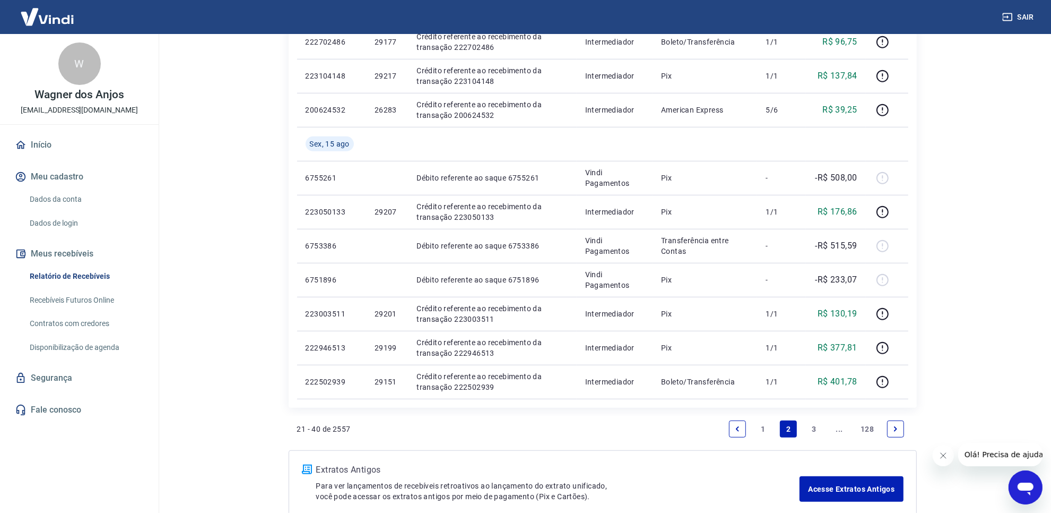
scroll to position [728, 0]
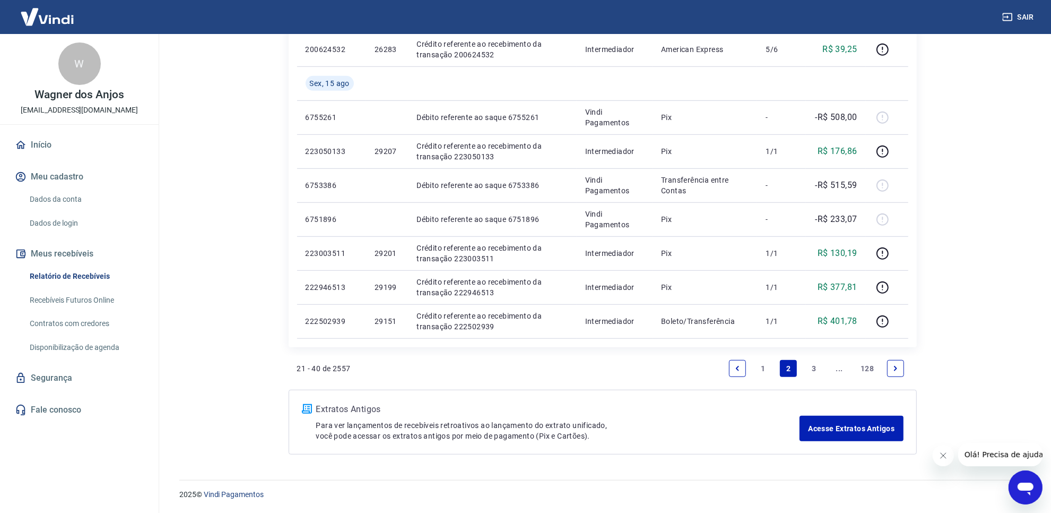
drag, startPoint x: 754, startPoint y: 359, endPoint x: 757, endPoint y: 364, distance: 5.7
click at [757, 364] on li "1" at bounding box center [762, 368] width 25 height 25
click at [759, 365] on link "1" at bounding box center [763, 368] width 17 height 17
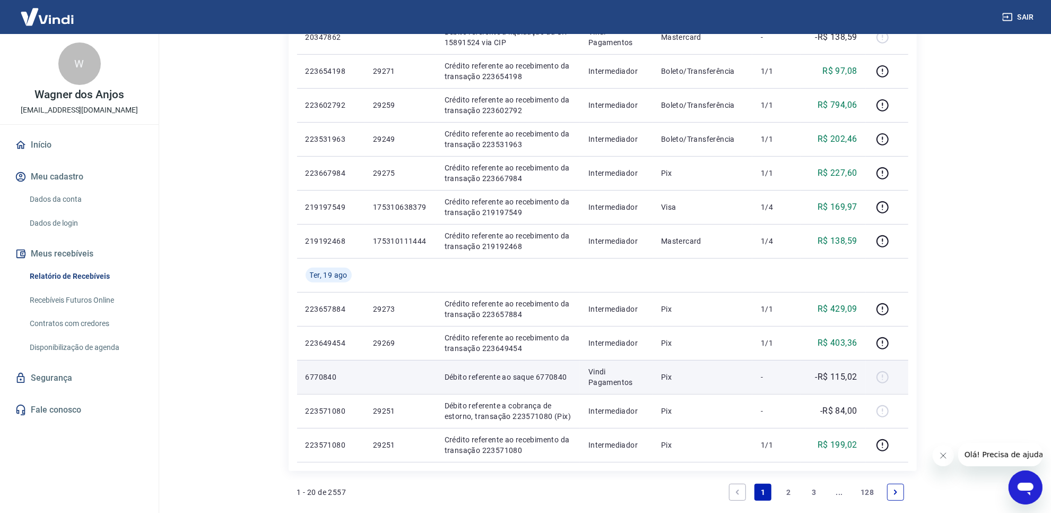
scroll to position [528, 0]
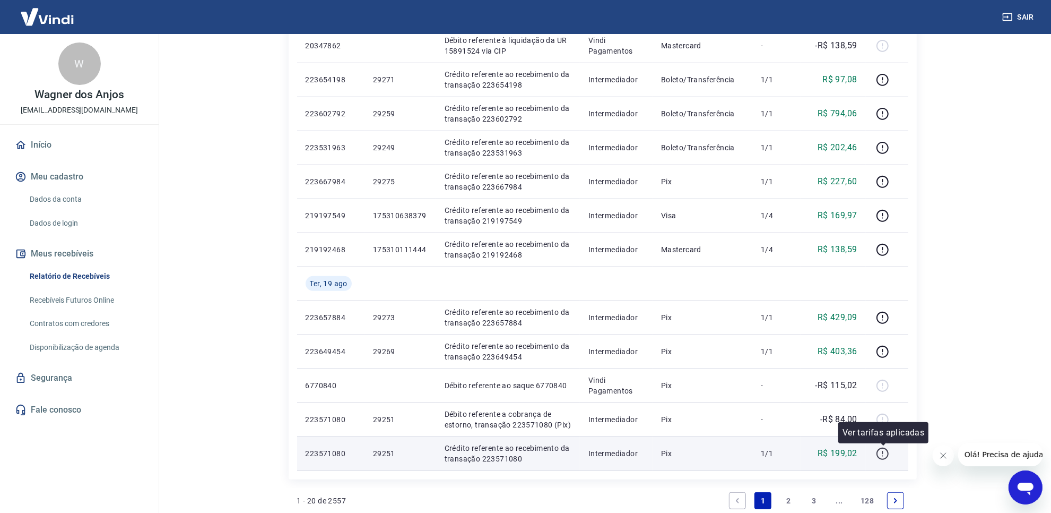
click at [882, 452] on icon "button" at bounding box center [882, 453] width 13 height 13
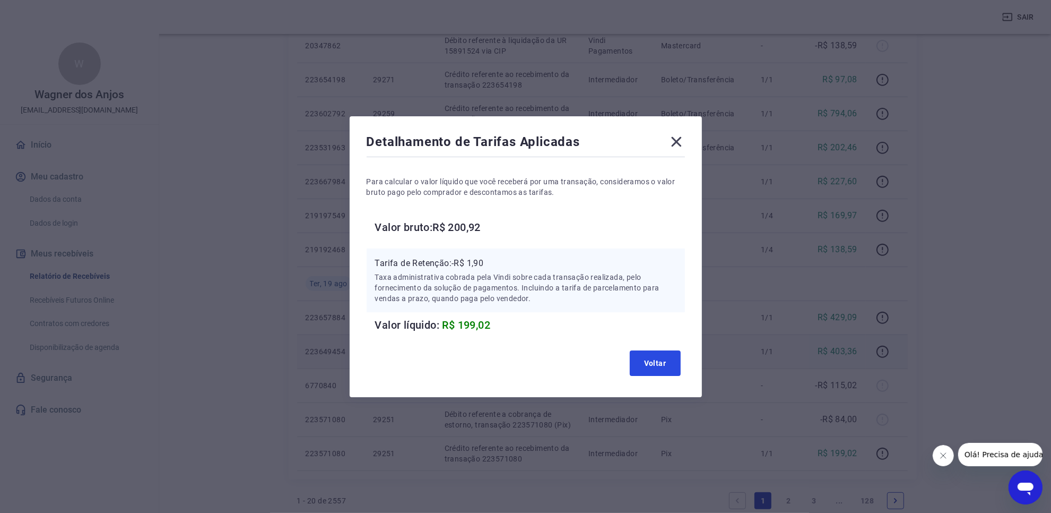
click at [658, 358] on button "Voltar" at bounding box center [655, 362] width 51 height 25
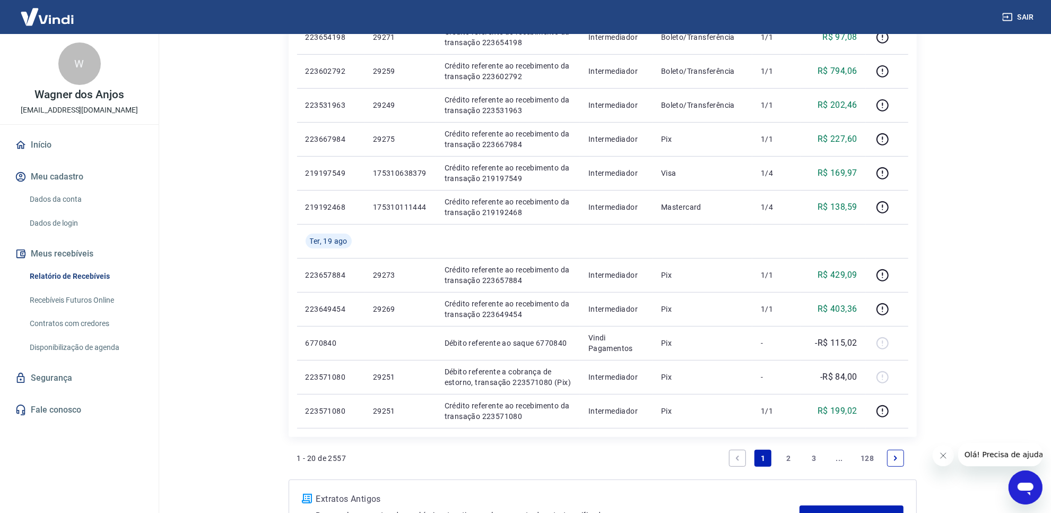
scroll to position [594, 0]
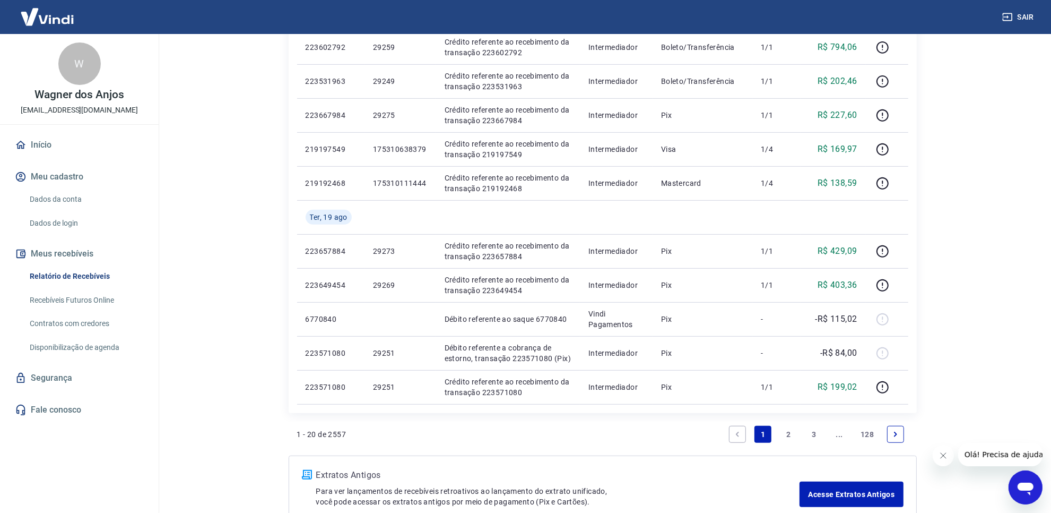
click at [787, 436] on link "2" at bounding box center [788, 434] width 17 height 17
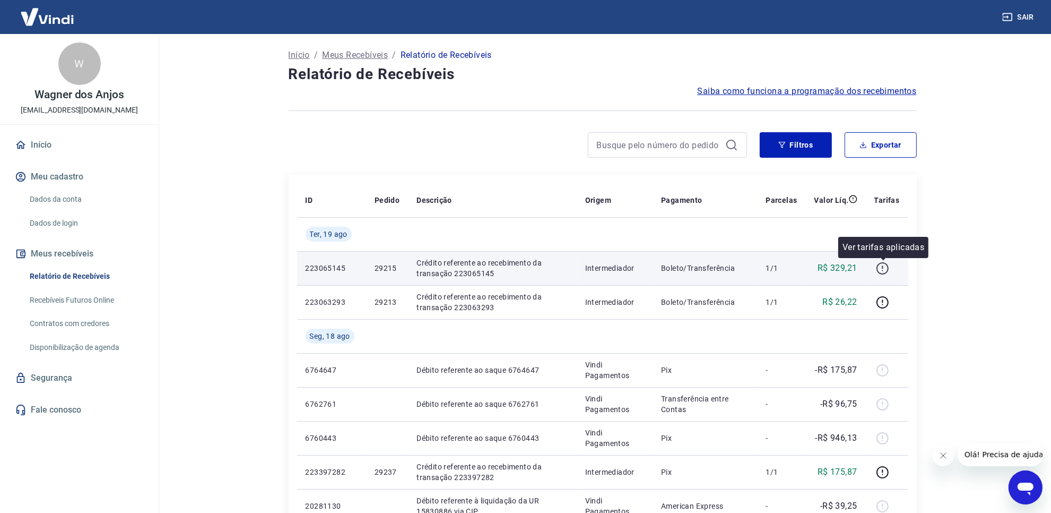
click at [883, 268] on icon "button" at bounding box center [882, 268] width 13 height 13
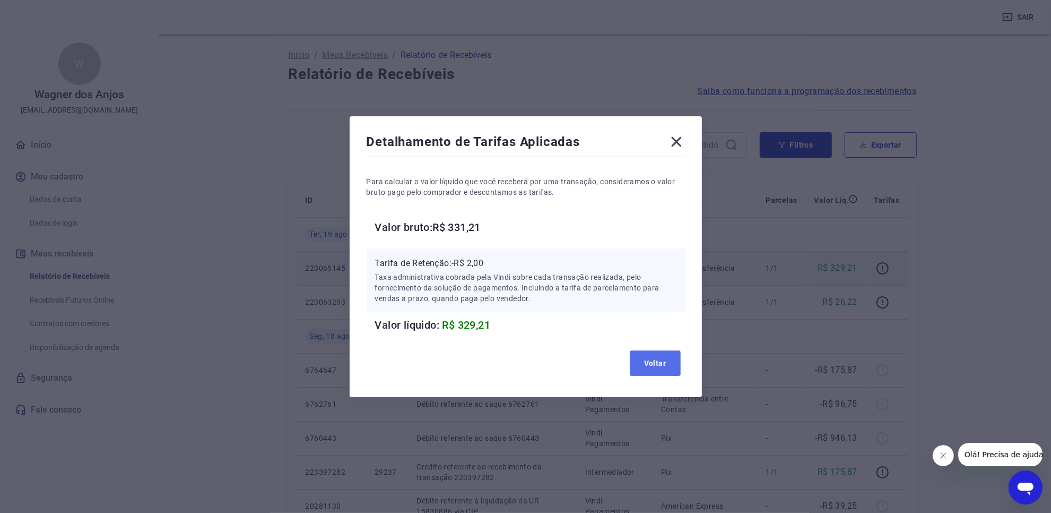
click at [676, 372] on button "Voltar" at bounding box center [655, 362] width 51 height 25
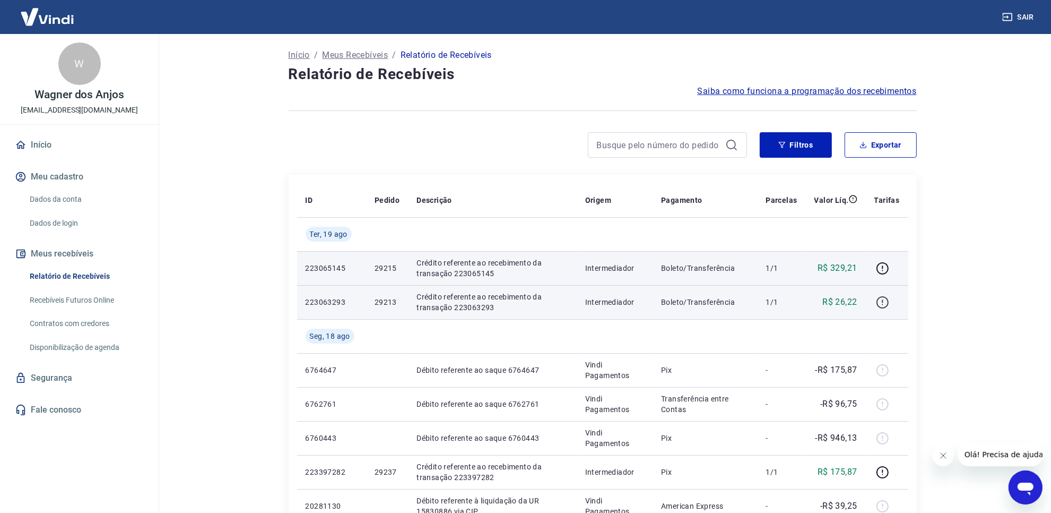
click at [875, 306] on button "button" at bounding box center [883, 302] width 17 height 17
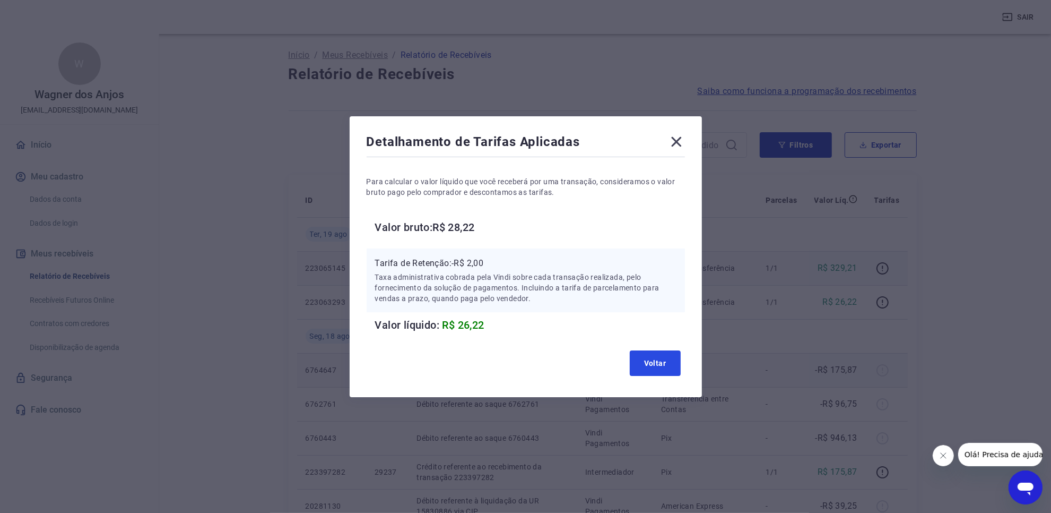
click at [664, 368] on button "Voltar" at bounding box center [655, 362] width 51 height 25
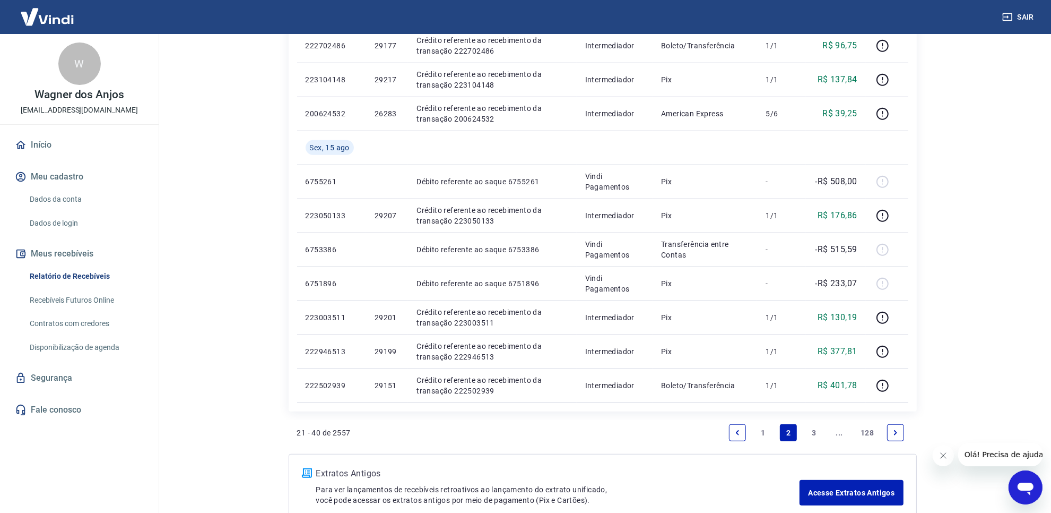
scroll to position [728, 0]
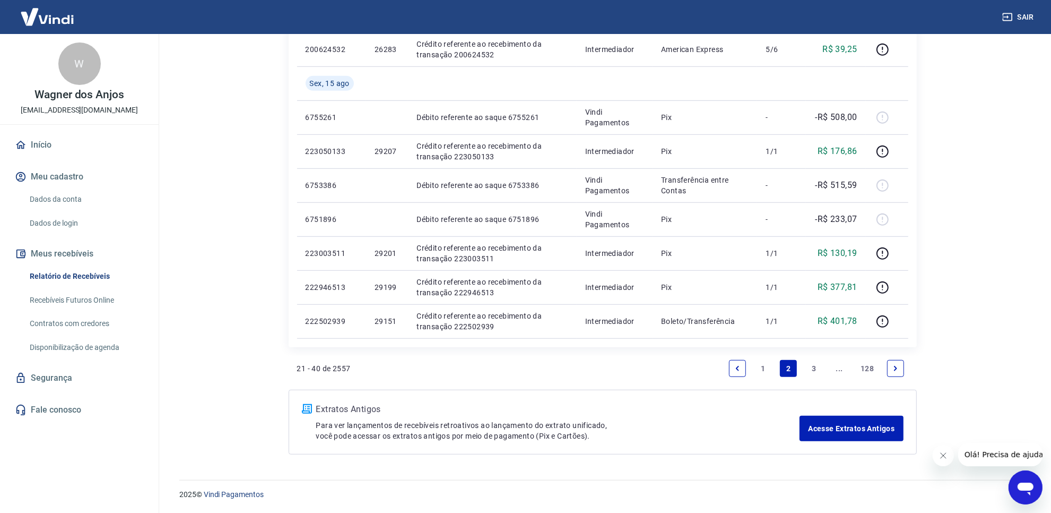
click at [763, 366] on link "1" at bounding box center [763, 368] width 17 height 17
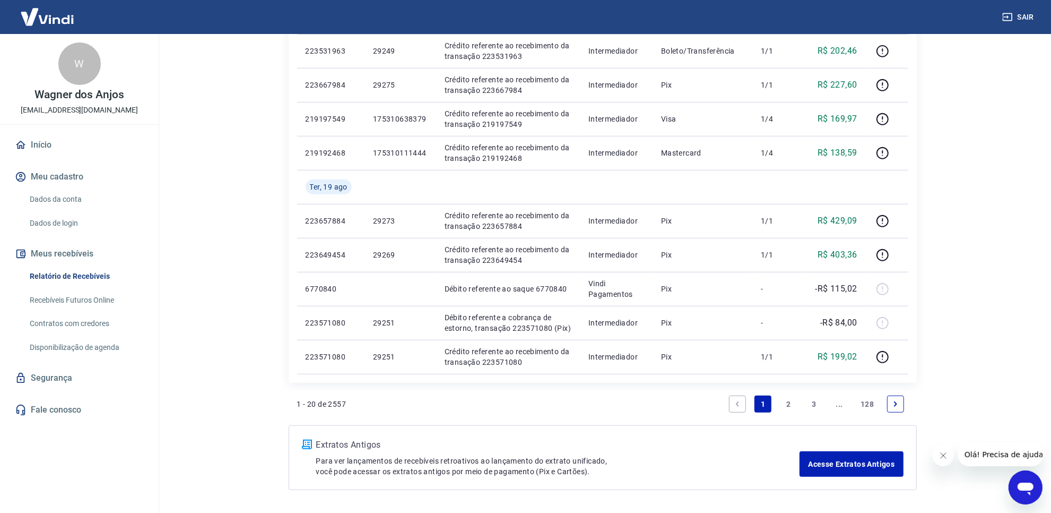
scroll to position [594, 0]
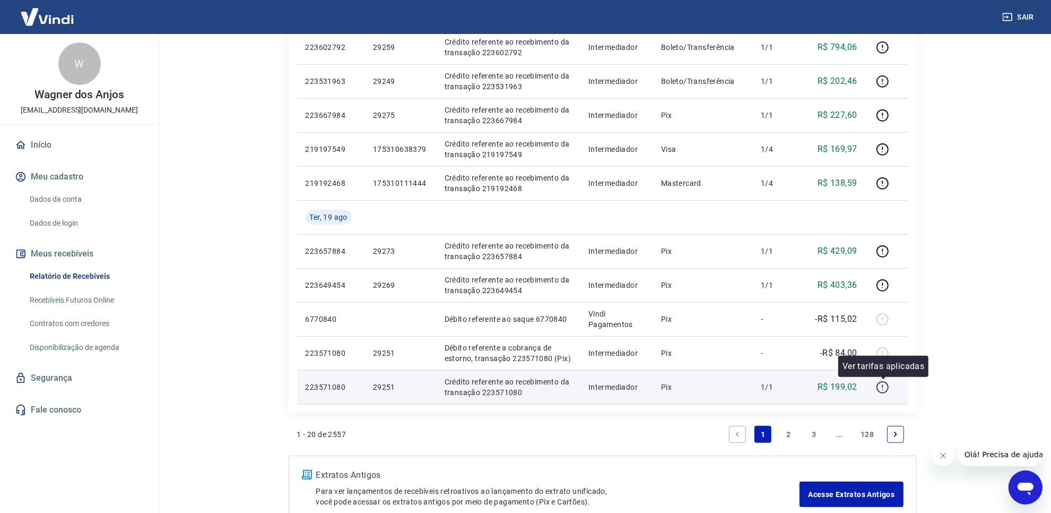
click at [882, 386] on icon "button" at bounding box center [882, 387] width 13 height 13
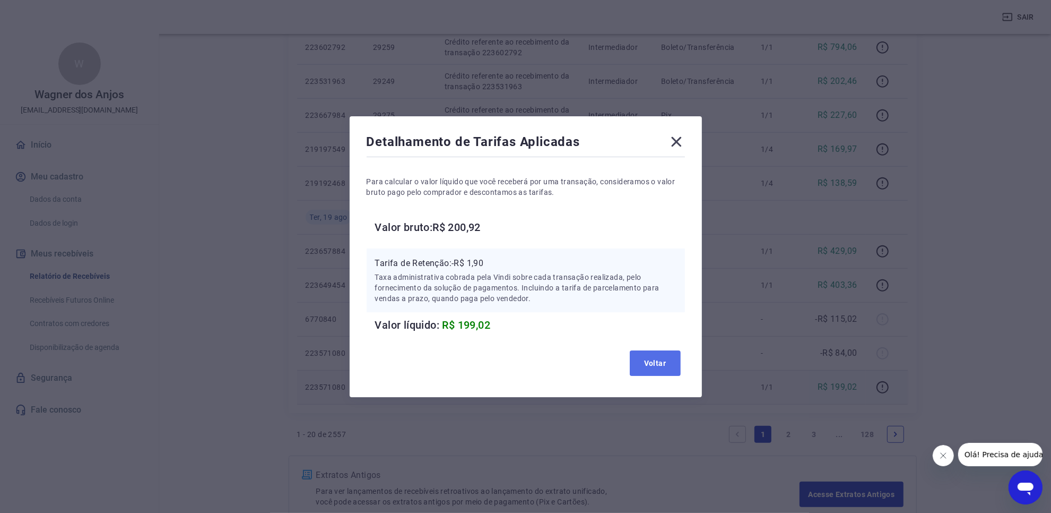
click at [676, 365] on button "Voltar" at bounding box center [655, 362] width 51 height 25
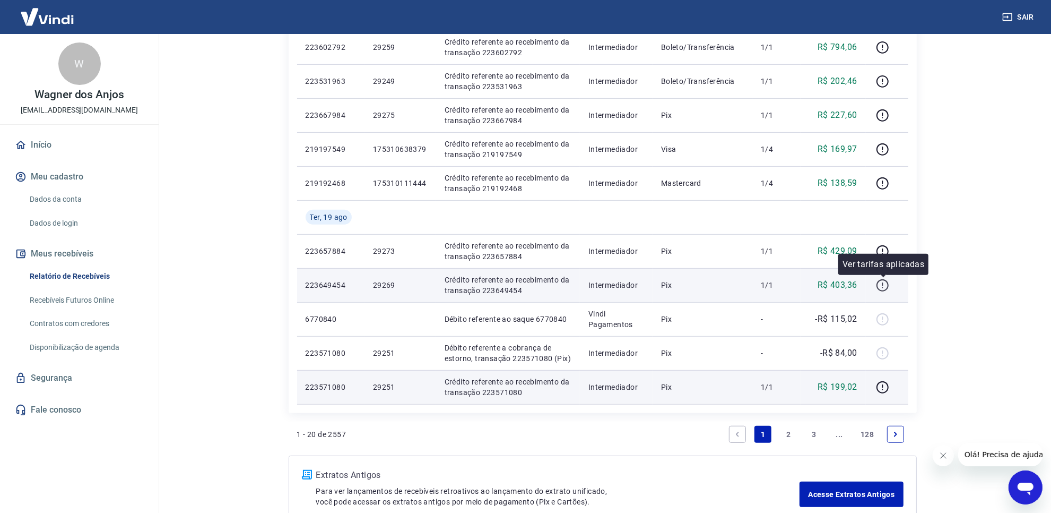
click at [877, 285] on icon "button" at bounding box center [882, 285] width 13 height 13
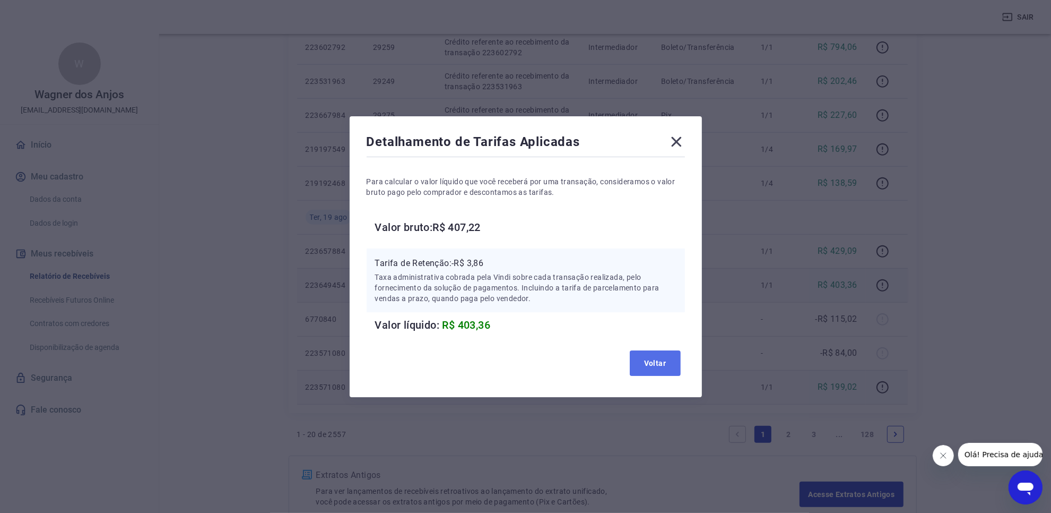
click at [678, 361] on button "Voltar" at bounding box center [655, 362] width 51 height 25
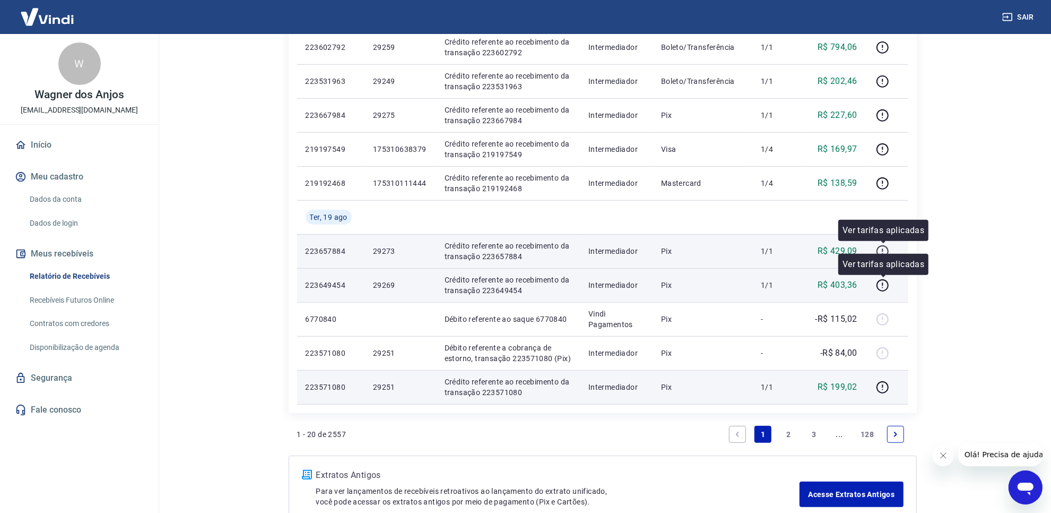
click at [885, 251] on icon "button" at bounding box center [882, 251] width 13 height 13
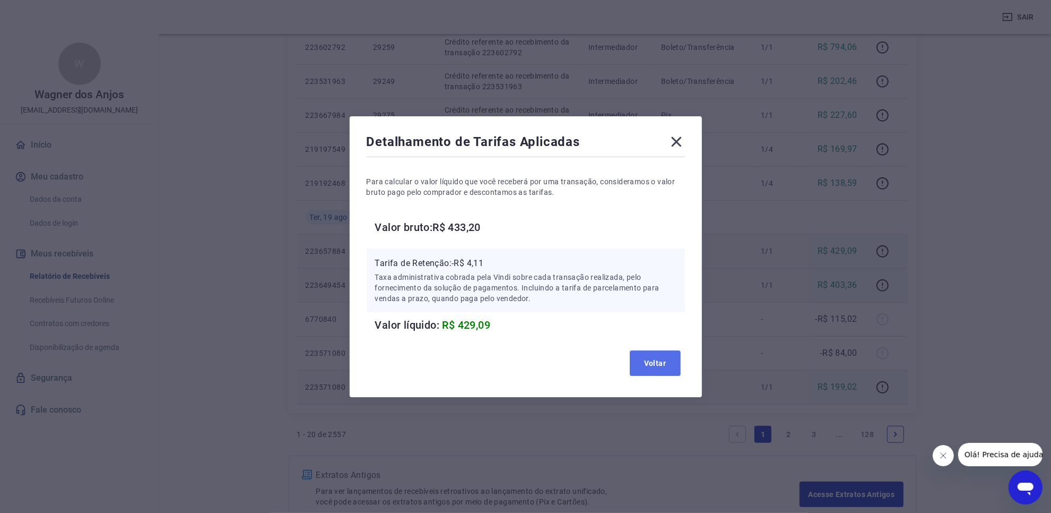
drag, startPoint x: 671, startPoint y: 359, endPoint x: 788, endPoint y: 347, distance: 117.5
click at [671, 360] on button "Voltar" at bounding box center [655, 362] width 51 height 25
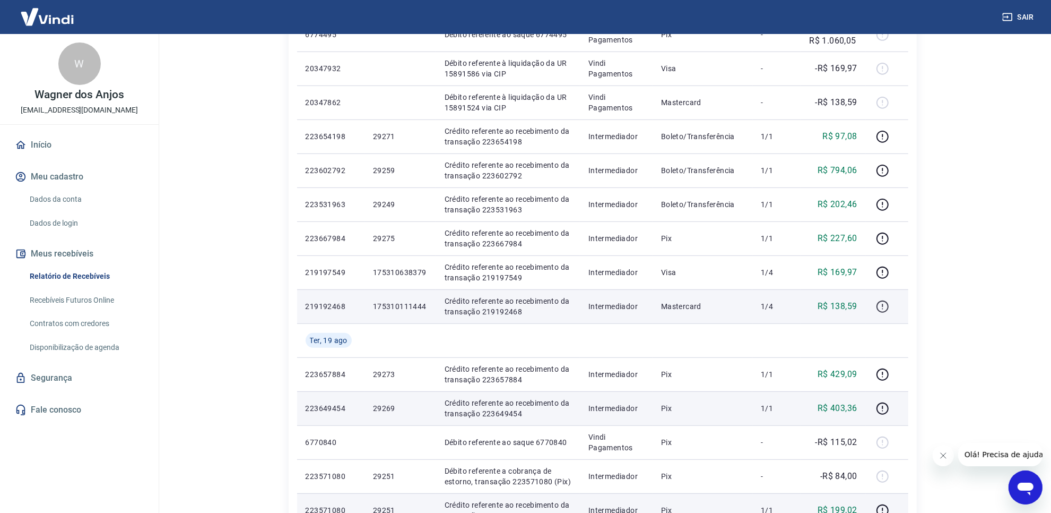
scroll to position [462, 0]
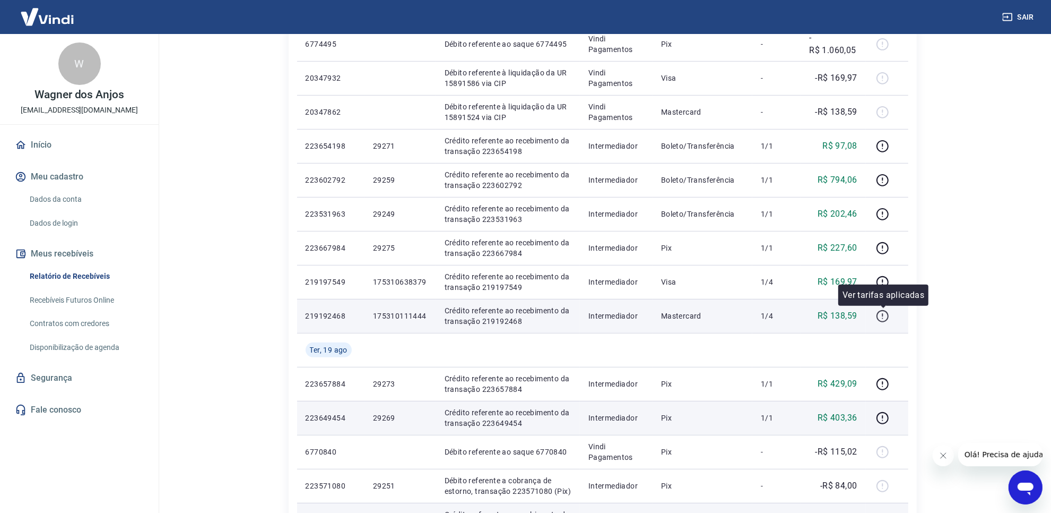
click at [887, 313] on icon "button" at bounding box center [882, 315] width 13 height 13
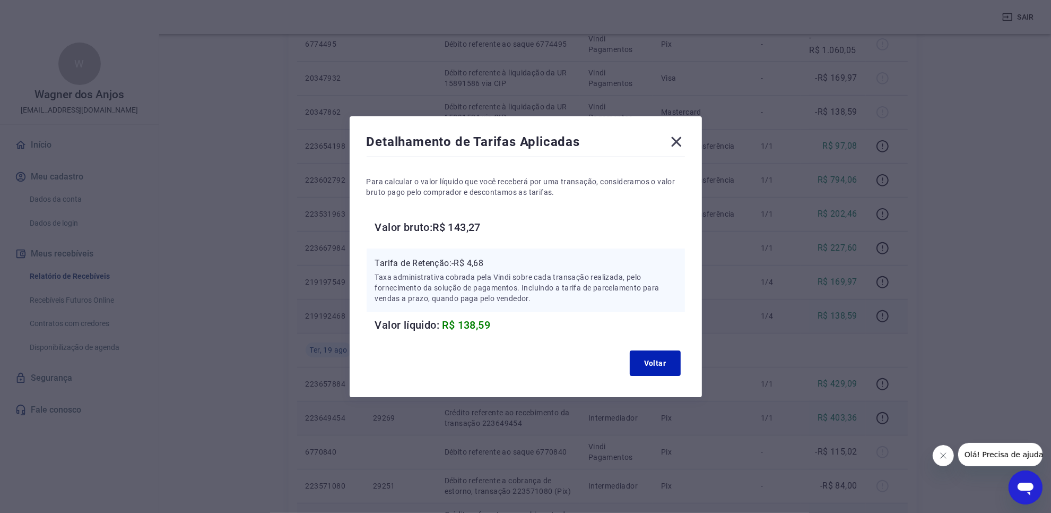
click at [683, 141] on icon at bounding box center [676, 141] width 17 height 17
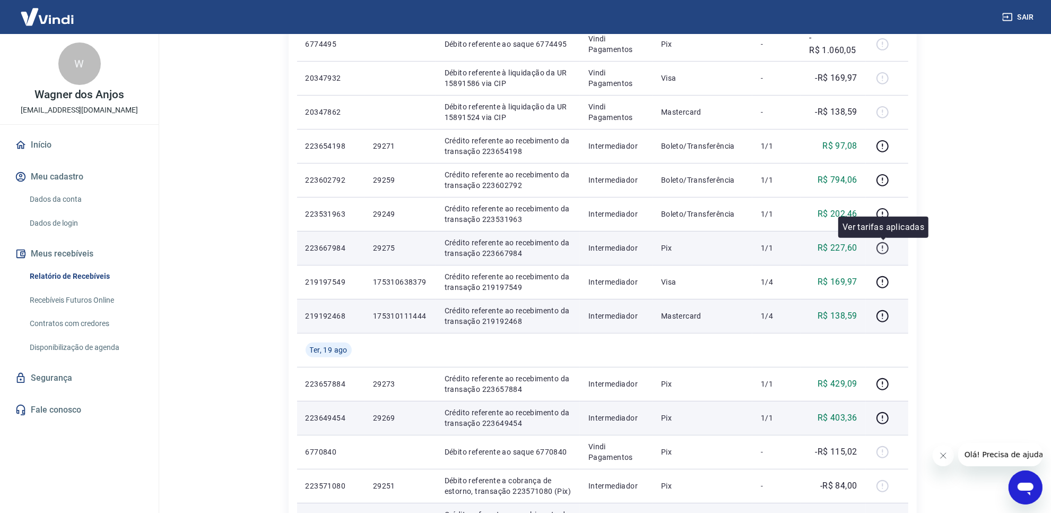
click at [880, 250] on icon "button" at bounding box center [882, 247] width 13 height 13
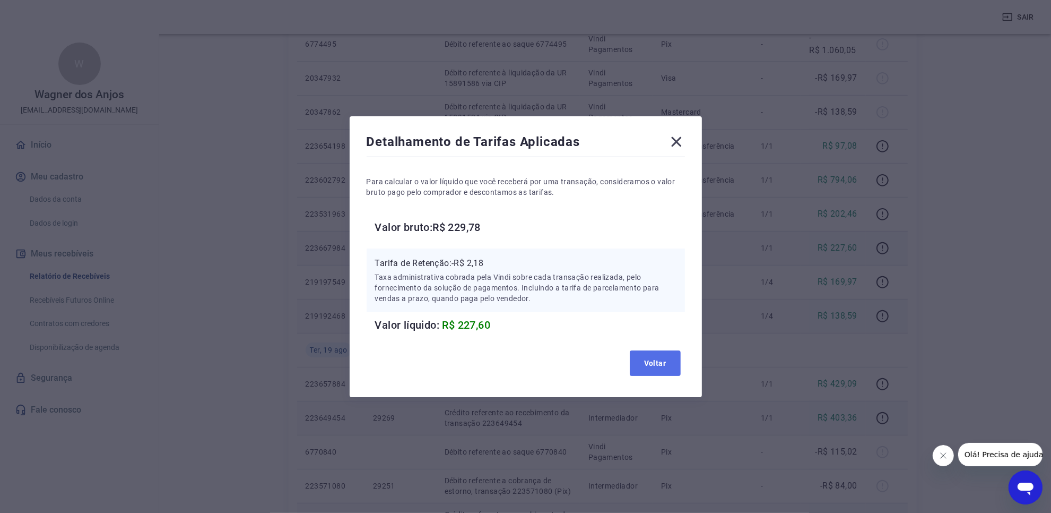
click at [668, 364] on button "Voltar" at bounding box center [655, 362] width 51 height 25
